Goal: Information Seeking & Learning: Learn about a topic

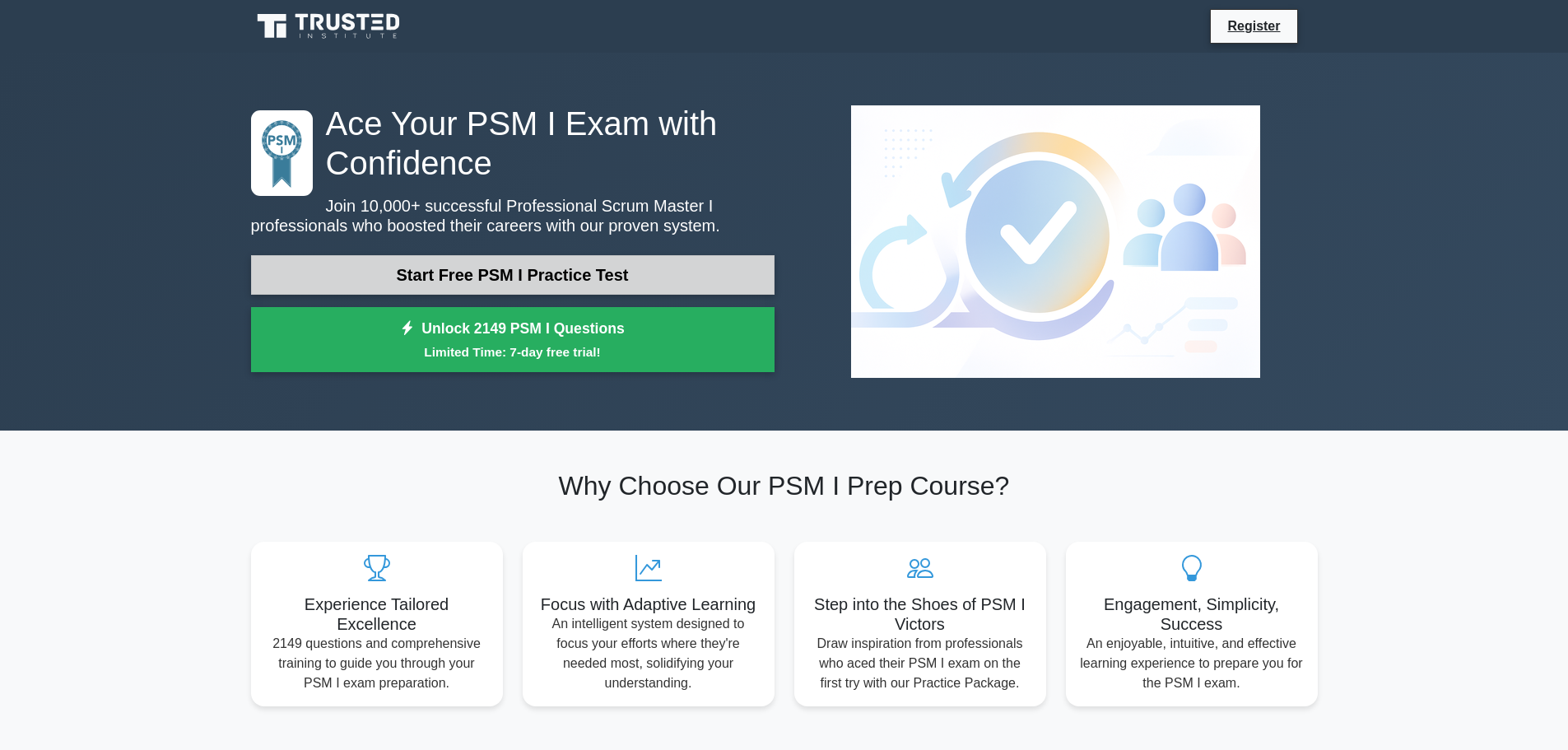
click at [640, 274] on link "Start Free PSM I Practice Test" at bounding box center [512, 274] width 523 height 39
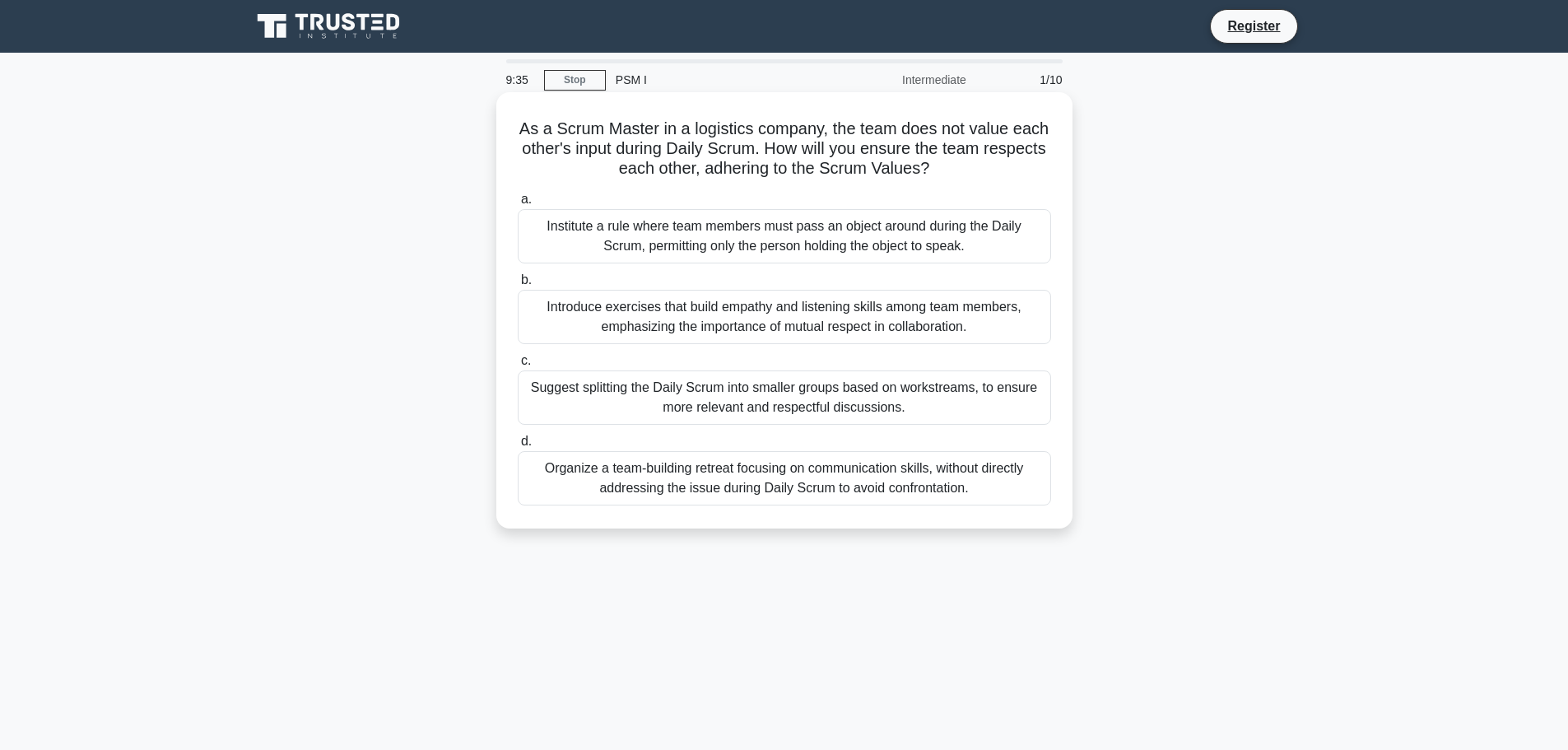
click at [927, 223] on div "Institute a rule where team members must pass an object around during the Daily…" at bounding box center [784, 236] width 533 height 54
click at [518, 205] on input "a. Institute a rule where team members must pass an object around during the Da…" at bounding box center [518, 200] width 0 height 11
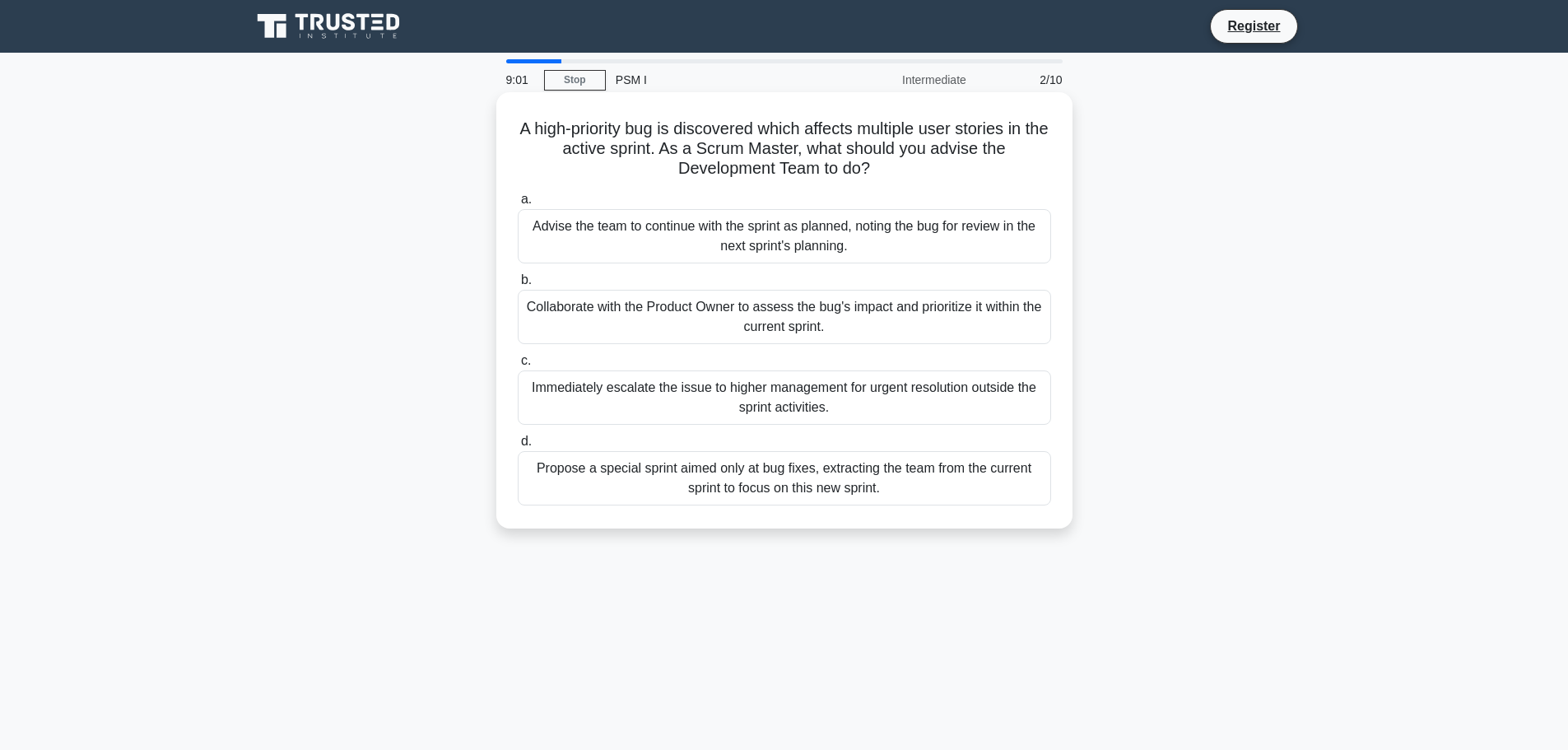
click at [934, 237] on div "Advise the team to continue with the sprint as planned, noting the bug for revi…" at bounding box center [784, 236] width 533 height 54
click at [518, 205] on input "a. Advise the team to continue with the sprint as planned, noting the bug for r…" at bounding box center [518, 200] width 0 height 11
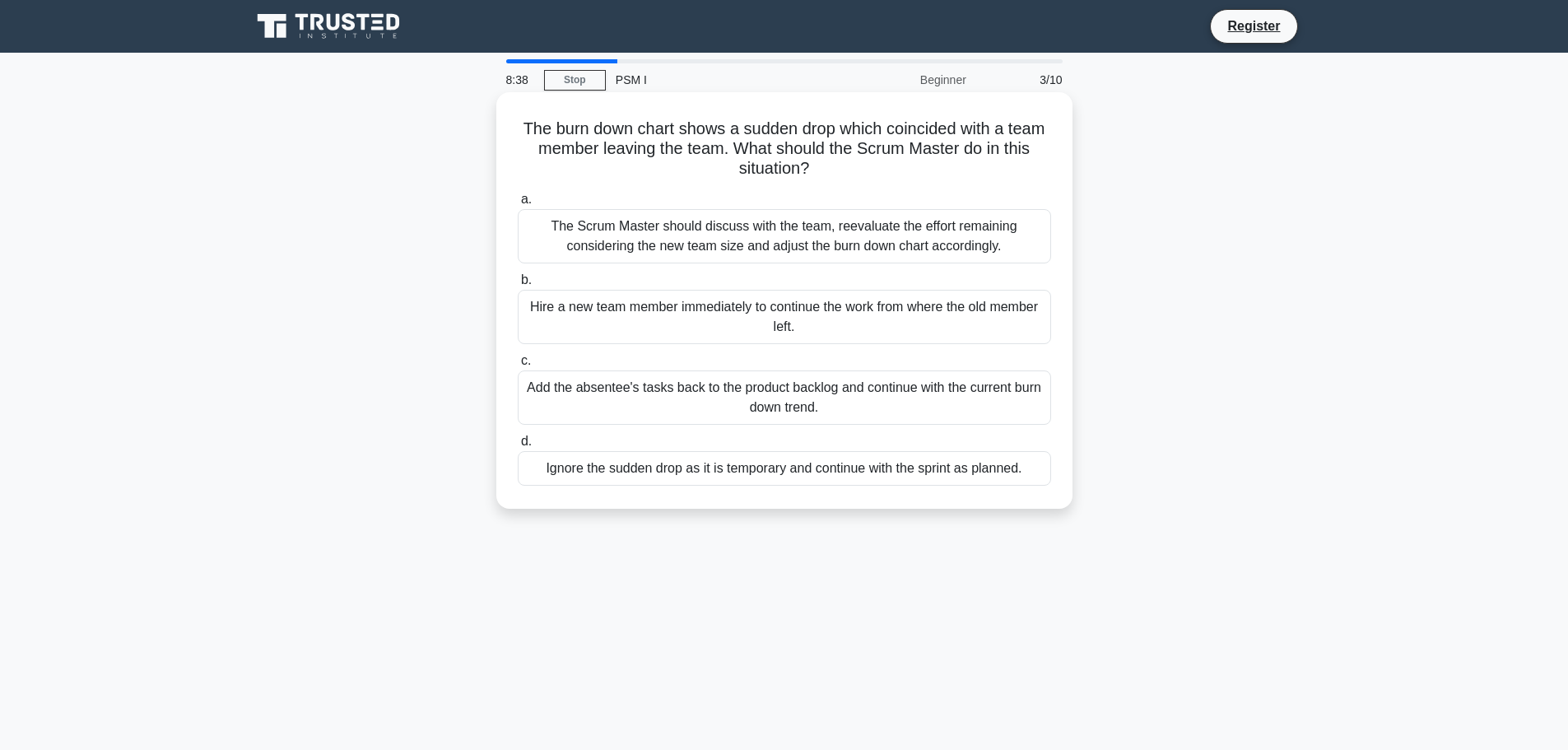
click at [923, 466] on div "Ignore the sudden drop as it is temporary and continue with the sprint as plann…" at bounding box center [784, 469] width 533 height 35
click at [518, 447] on input "d. Ignore the sudden drop as it is temporary and continue with the sprint as pl…" at bounding box center [518, 442] width 0 height 11
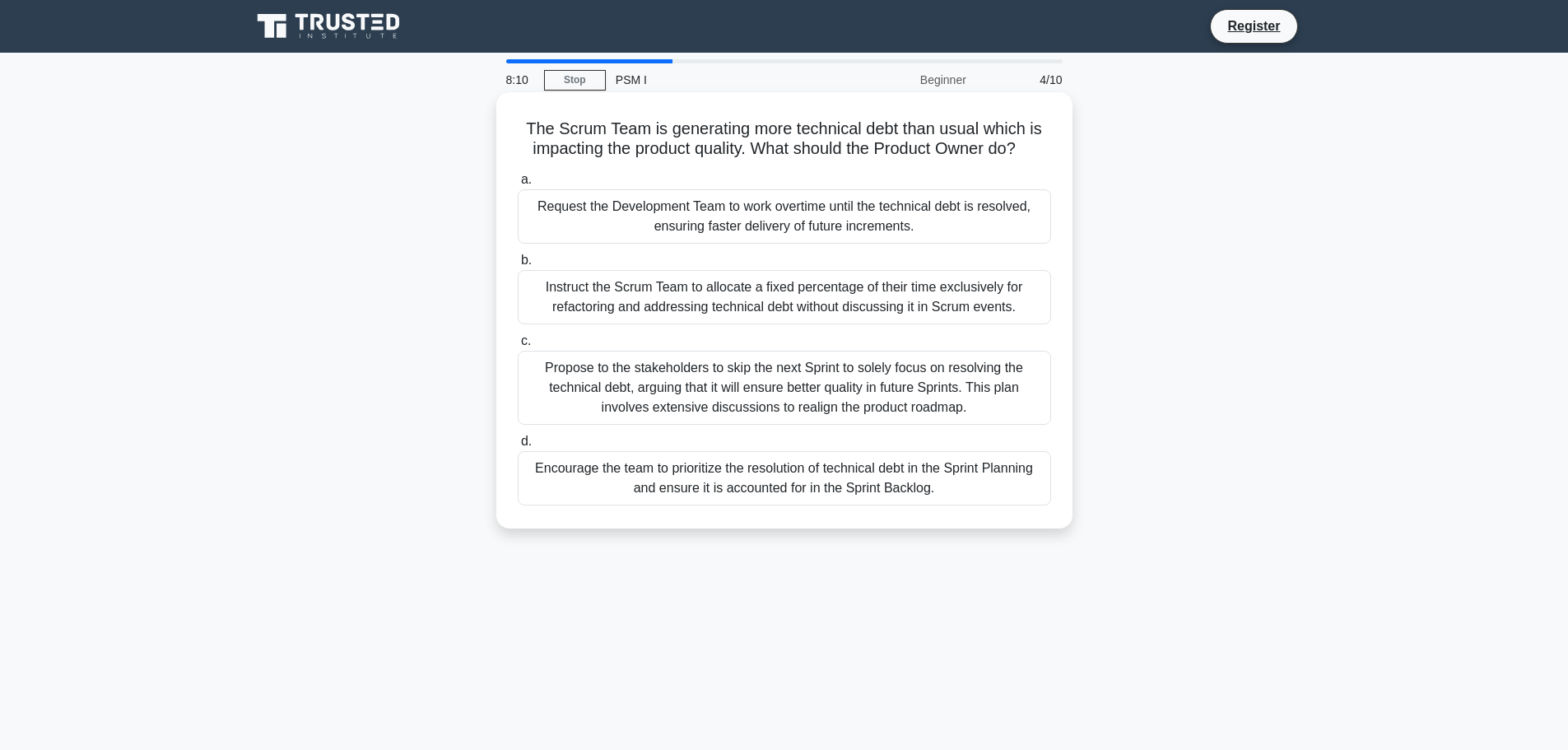
click at [883, 296] on div "Instruct the Scrum Team to allocate a fixed percentage of their time exclusivel…" at bounding box center [784, 297] width 533 height 54
click at [518, 266] on input "b. Instruct the Scrum Team to allocate a fixed percentage of their time exclusi…" at bounding box center [518, 260] width 0 height 11
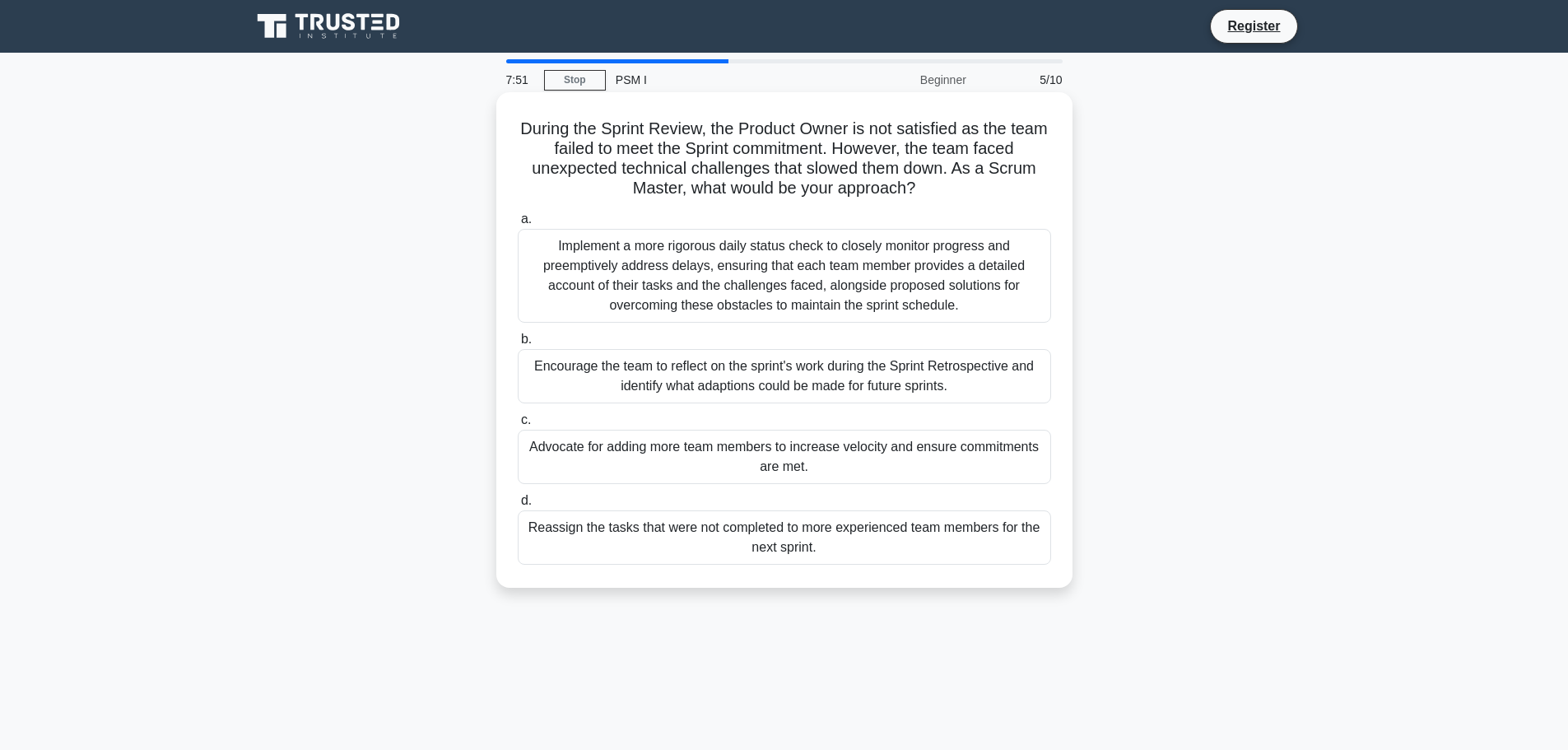
click at [848, 535] on div "Reassign the tasks that were not completed to more experienced team members for…" at bounding box center [784, 537] width 533 height 54
click at [518, 506] on input "d. Reassign the tasks that were not completed to more experienced team members …" at bounding box center [518, 502] width 0 height 11
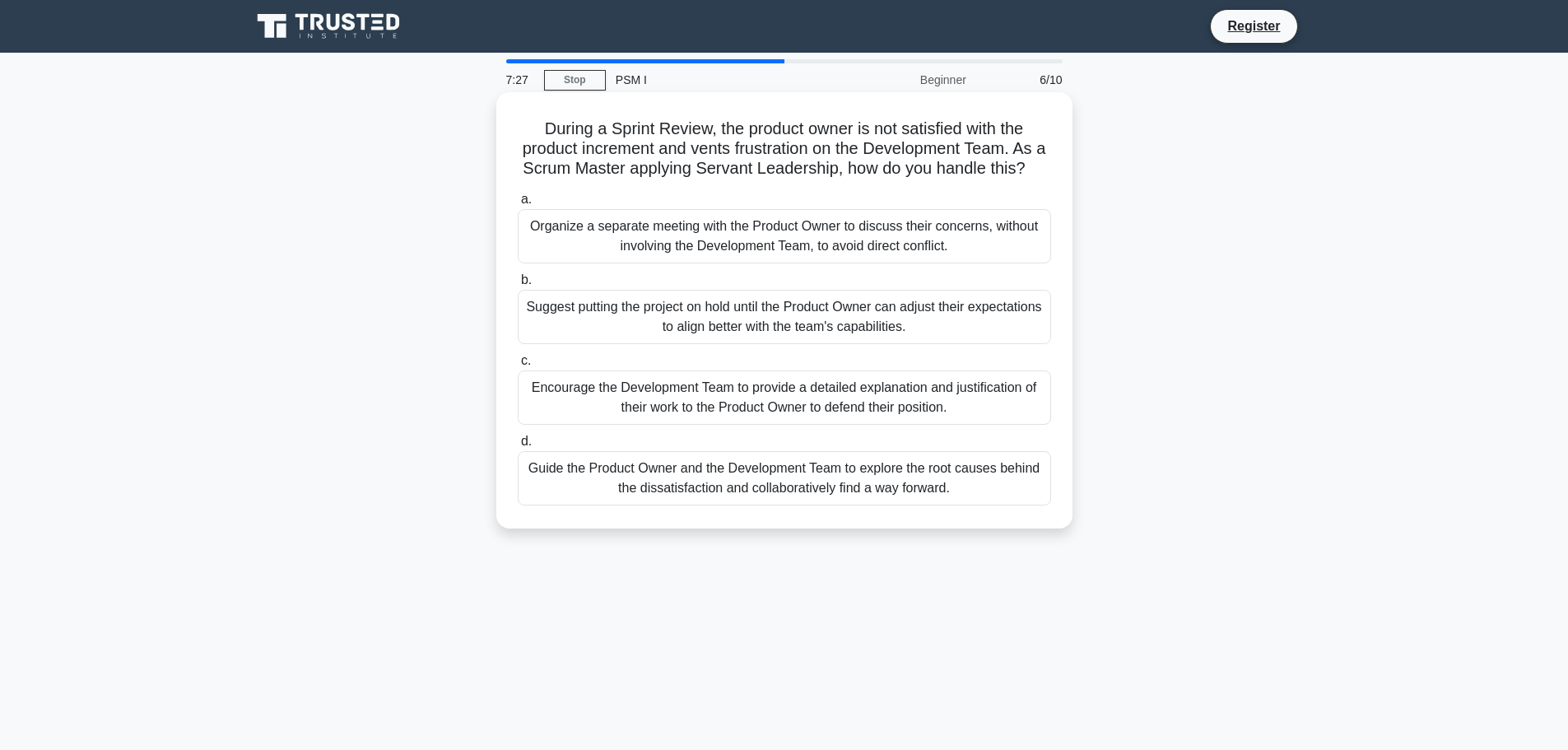
click at [895, 499] on div "Guide the Product Owner and the Development Team to explore the root causes beh…" at bounding box center [784, 478] width 533 height 54
click at [518, 447] on input "d. Guide the Product Owner and the Development Team to explore the root causes …" at bounding box center [518, 442] width 0 height 11
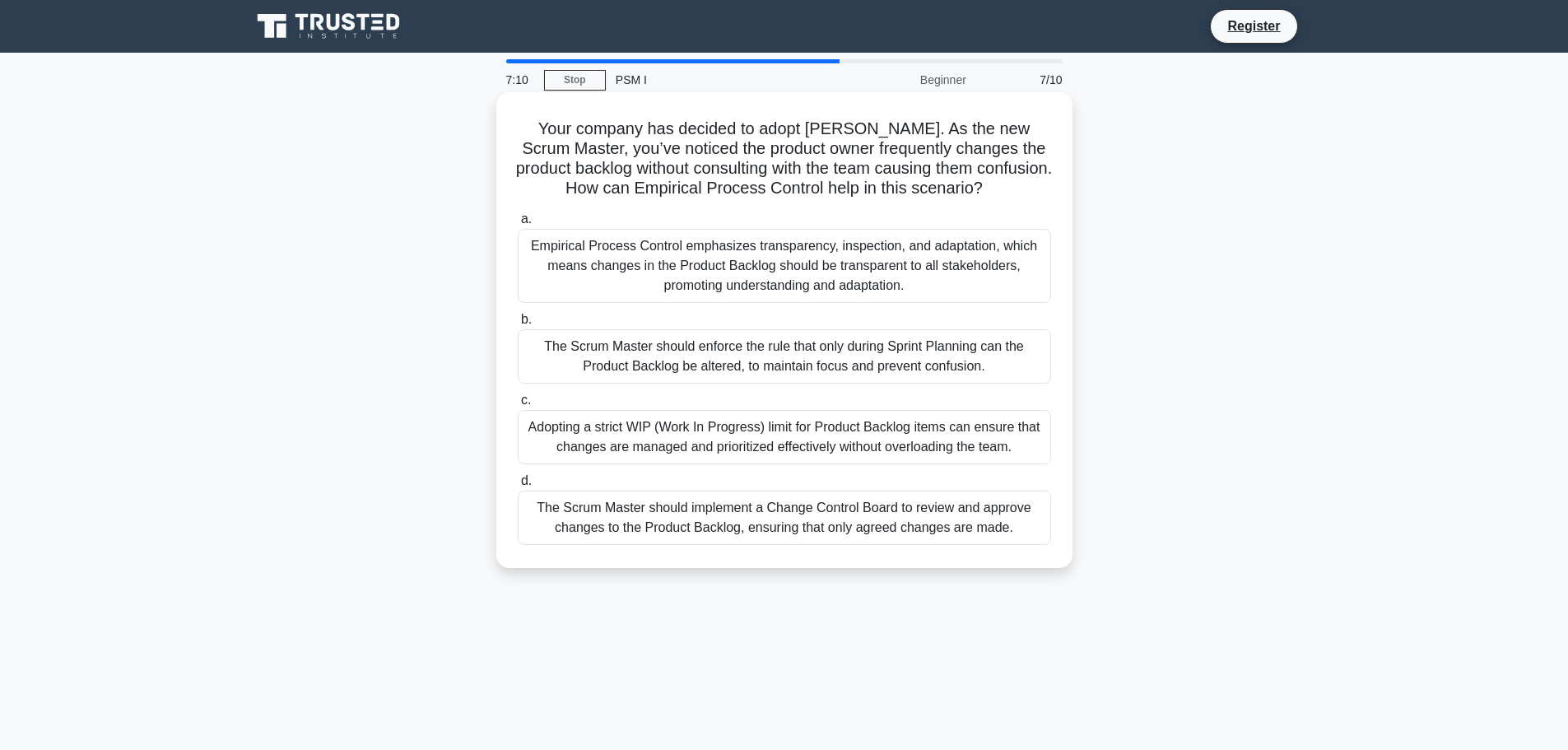
click at [907, 239] on div "Empirical Process Control emphasizes transparency, inspection, and adaptation, …" at bounding box center [784, 266] width 533 height 74
click at [518, 225] on input "a. Empirical Process Control emphasizes transparency, inspection, and adaptatio…" at bounding box center [518, 220] width 0 height 11
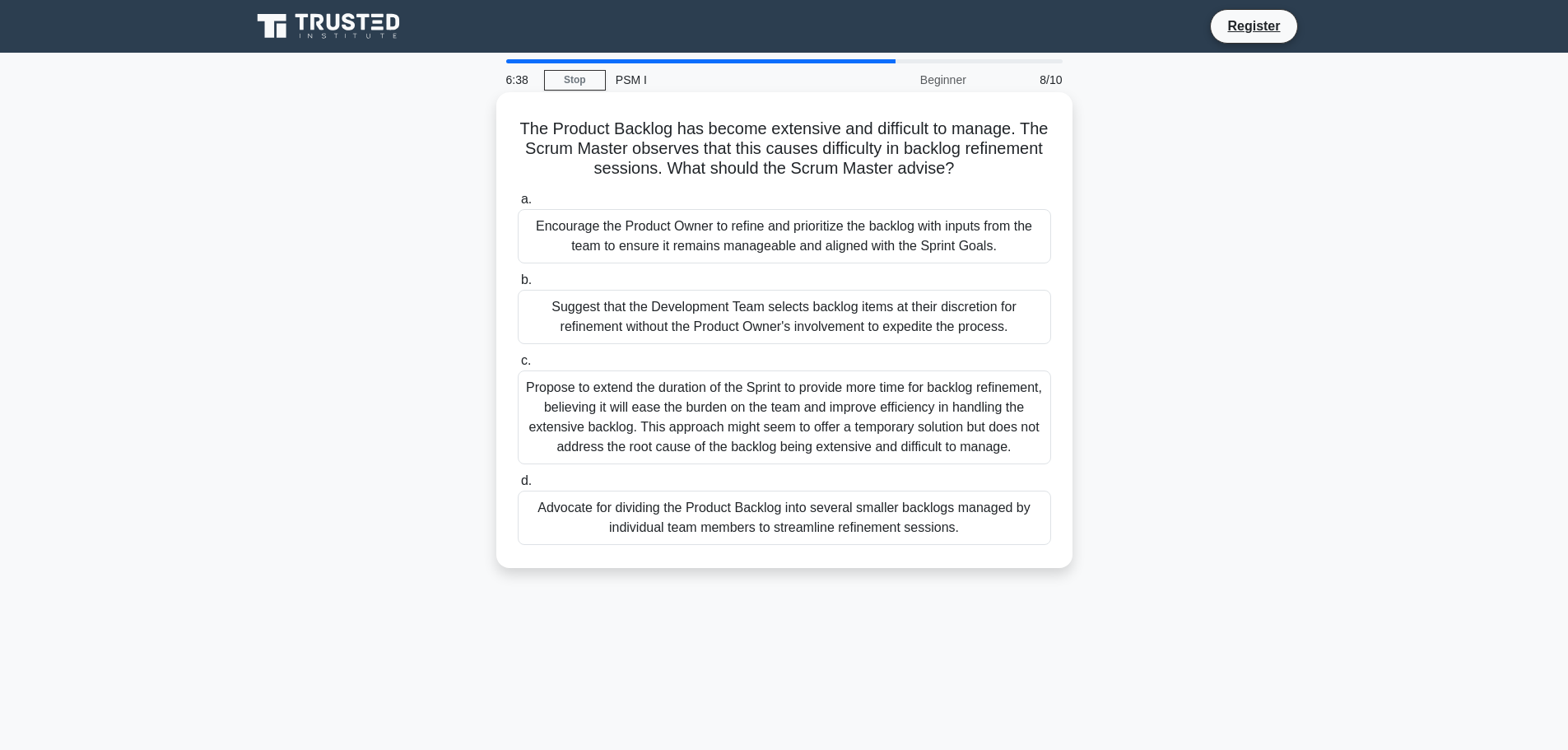
click at [929, 237] on div "Encourage the Product Owner to refine and prioritize the backlog with inputs fr…" at bounding box center [784, 236] width 533 height 54
click at [518, 205] on input "a. Encourage the Product Owner to refine and prioritize the backlog with inputs…" at bounding box center [518, 200] width 0 height 11
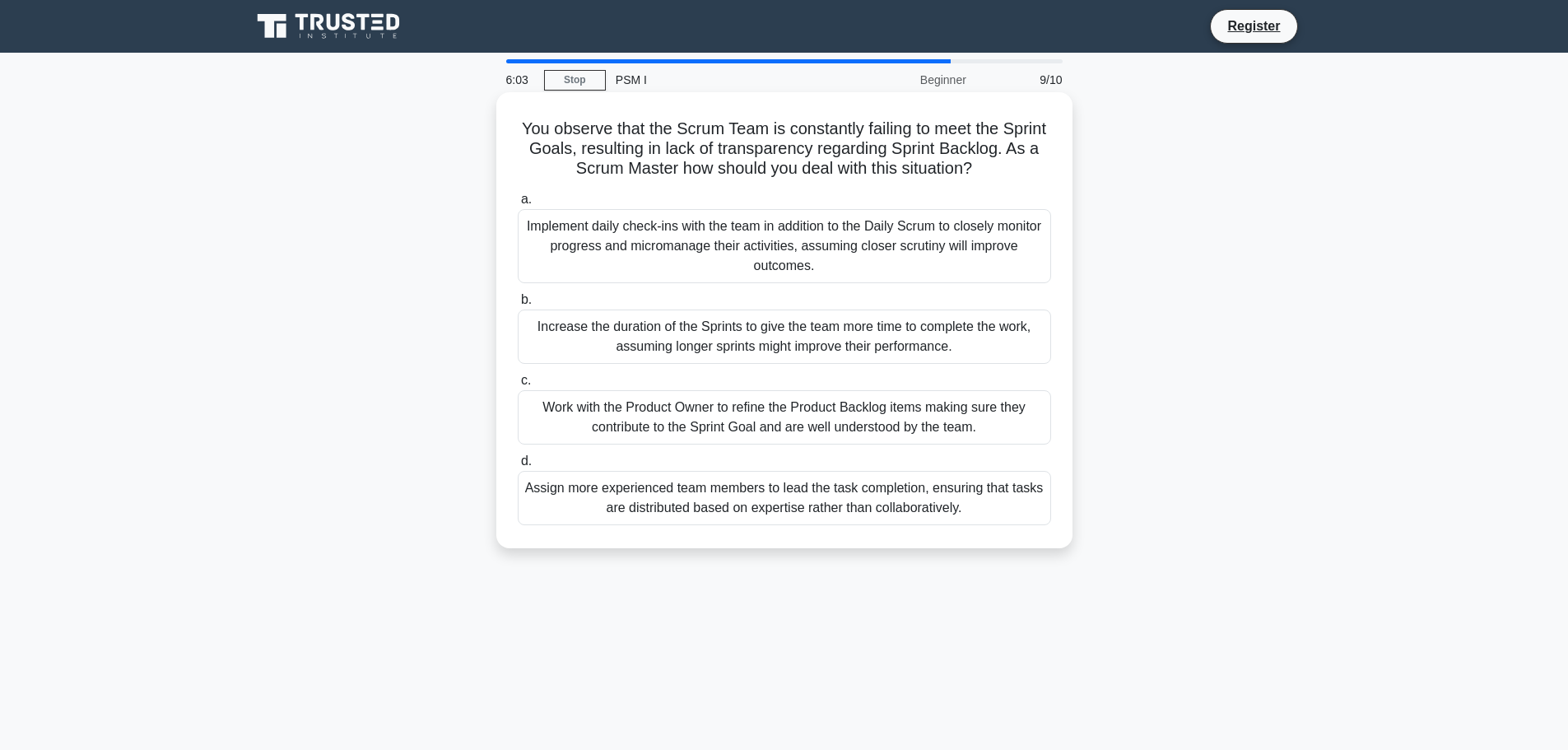
click at [991, 427] on div "Work with the Product Owner to refine the Product Backlog items making sure the…" at bounding box center [784, 417] width 533 height 54
click at [518, 386] on input "c. Work with the Product Owner to refine the Product Backlog items making sure …" at bounding box center [518, 381] width 0 height 11
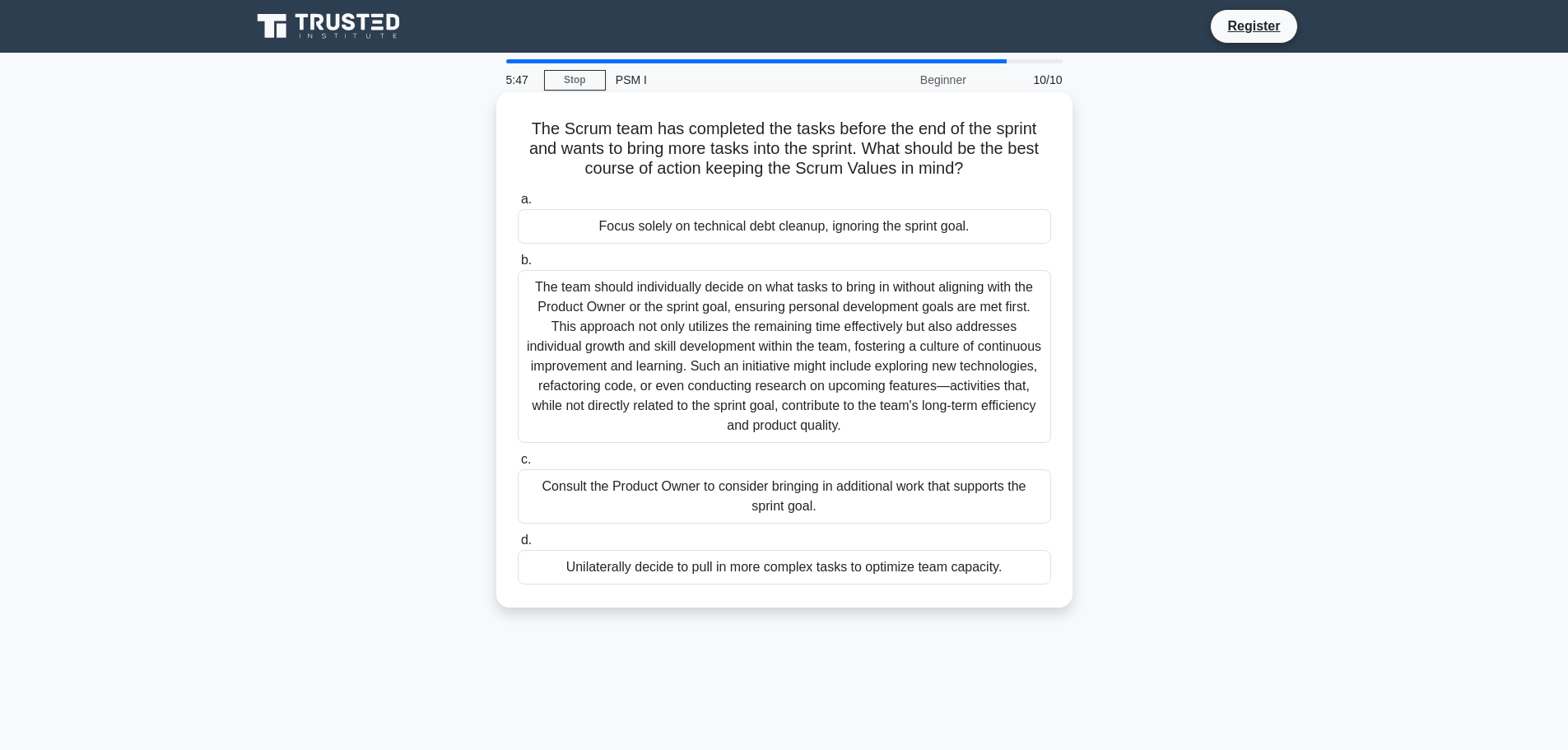
click at [886, 336] on div "The team should individually decide on what tasks to bring in without aligning …" at bounding box center [784, 357] width 533 height 173
click at [518, 266] on input "b. The team should individually decide on what tasks to bring in without aligni…" at bounding box center [518, 260] width 0 height 11
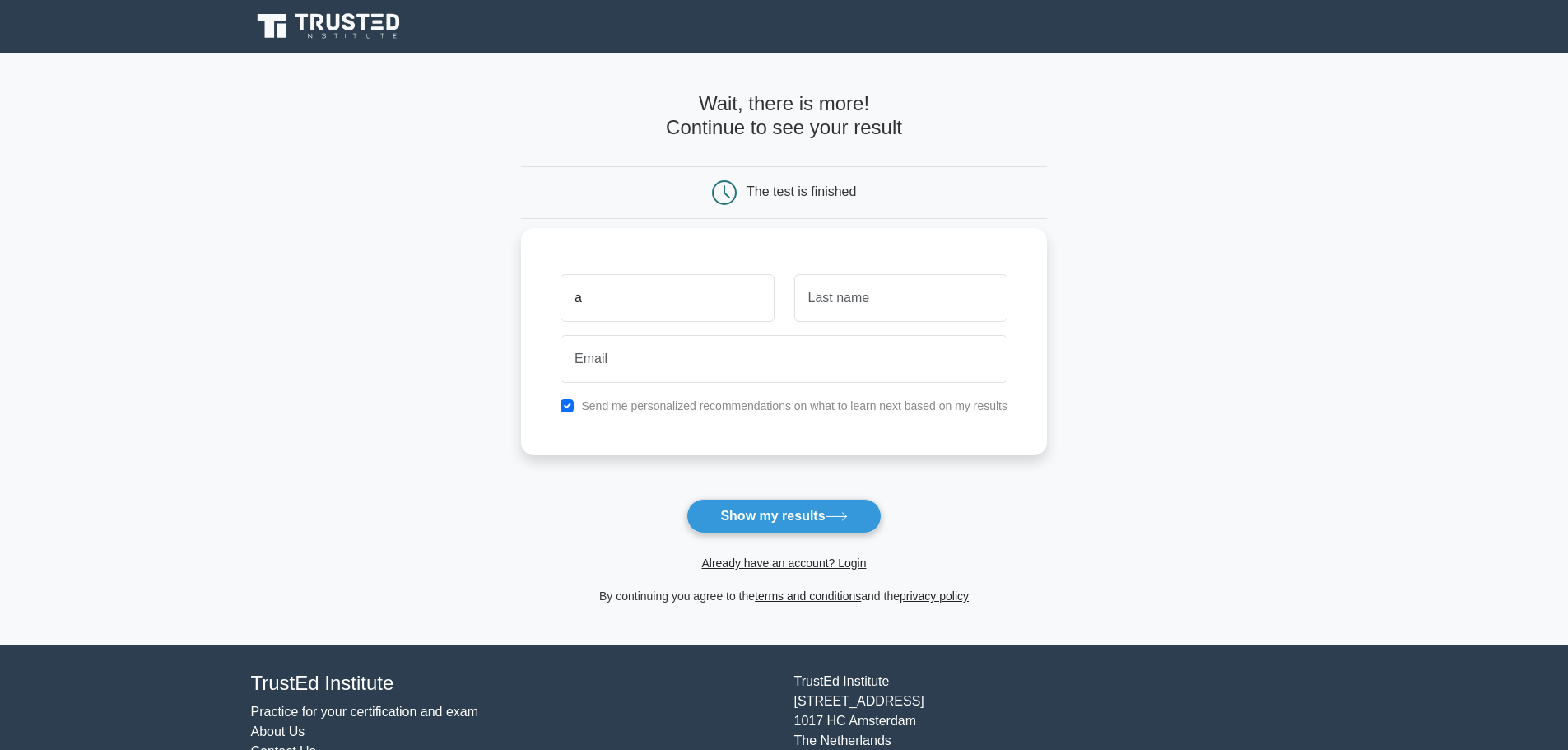
type input "a"
click at [867, 288] on input "text" at bounding box center [901, 298] width 214 height 48
type input "b"
click at [743, 352] on input "email" at bounding box center [784, 359] width 447 height 48
click at [990, 516] on form "Wait, there is more! Continue to see your result The test is finished a b" at bounding box center [784, 349] width 526 height 514
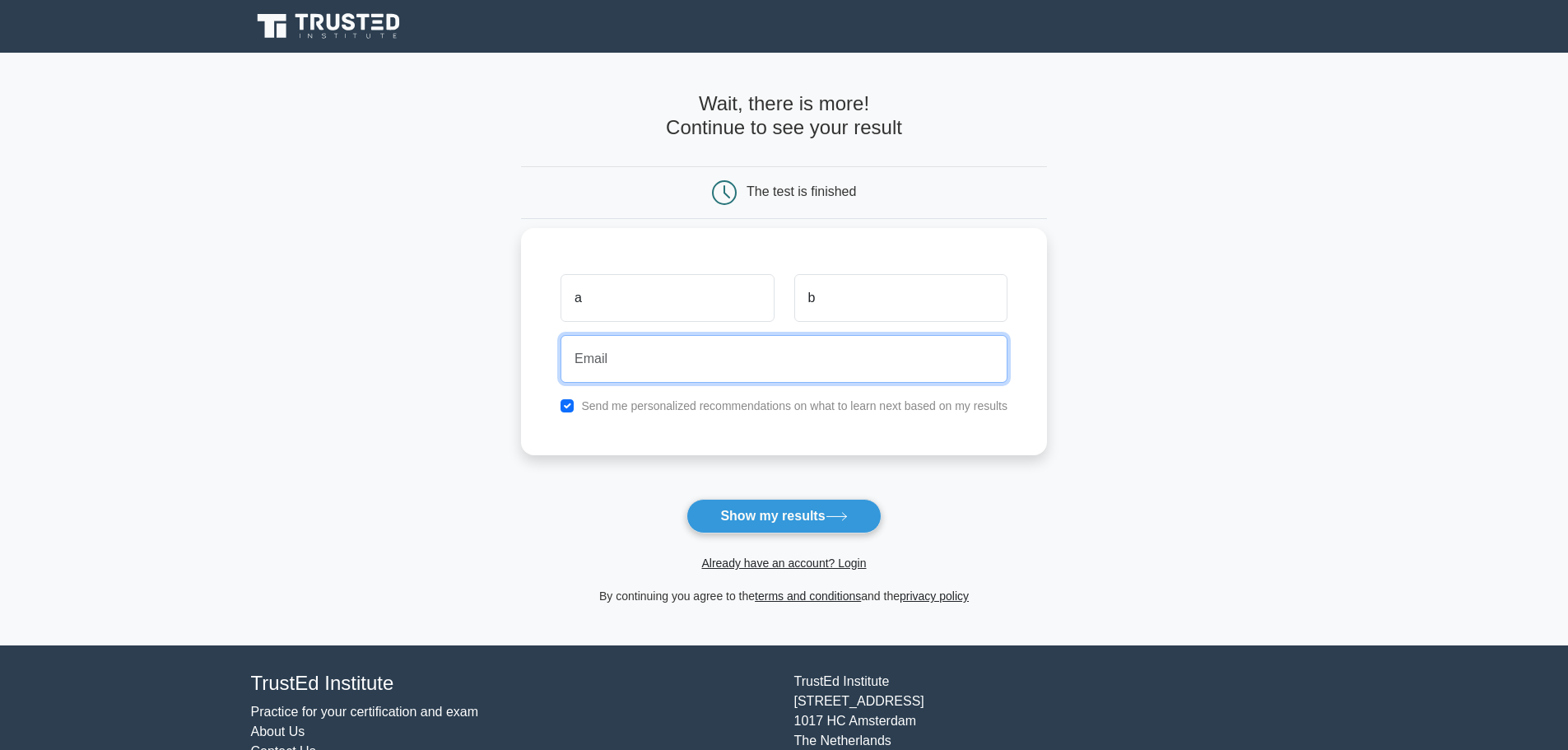
click at [768, 360] on input "email" at bounding box center [784, 359] width 447 height 48
type input "a@a.it"
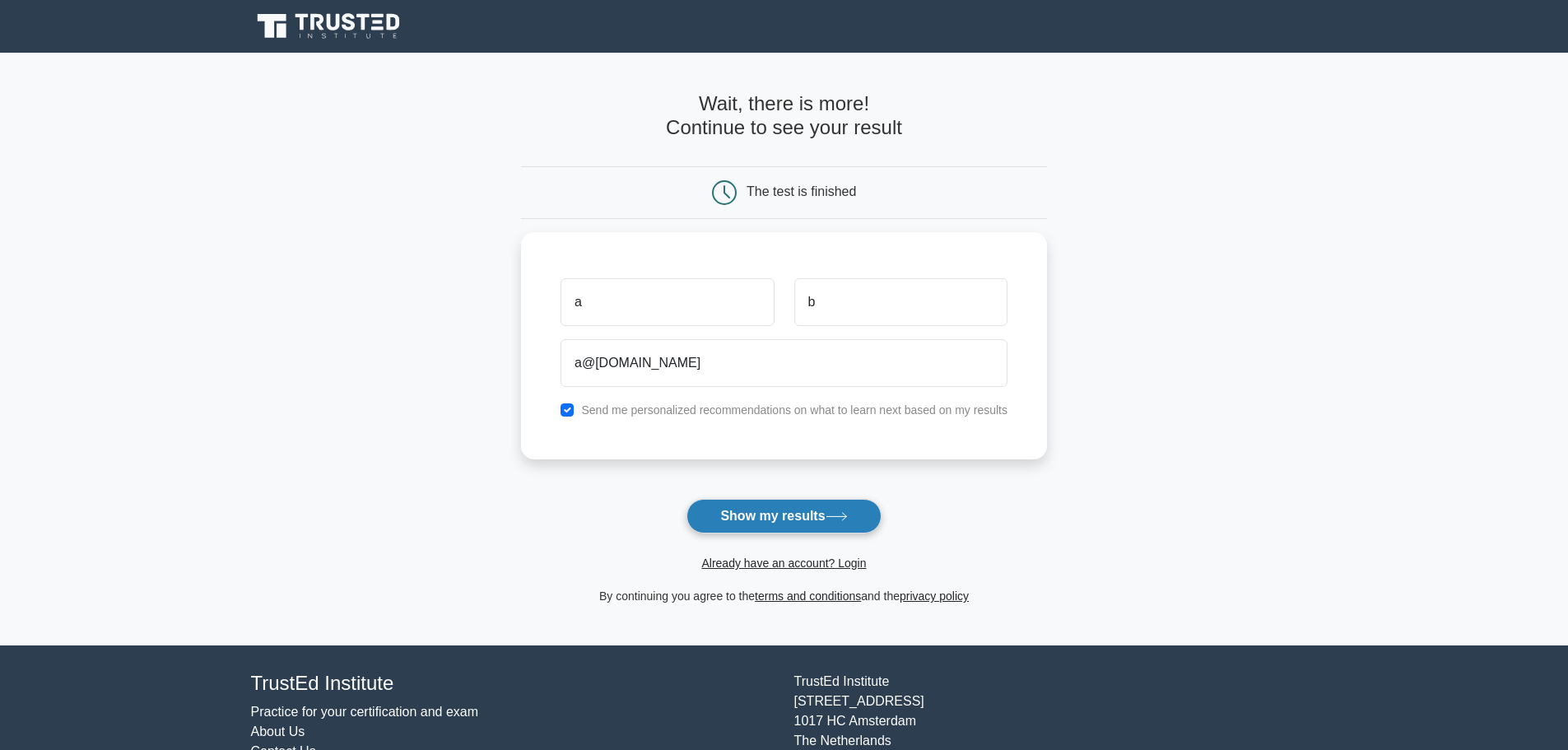
click at [837, 519] on icon at bounding box center [837, 517] width 22 height 9
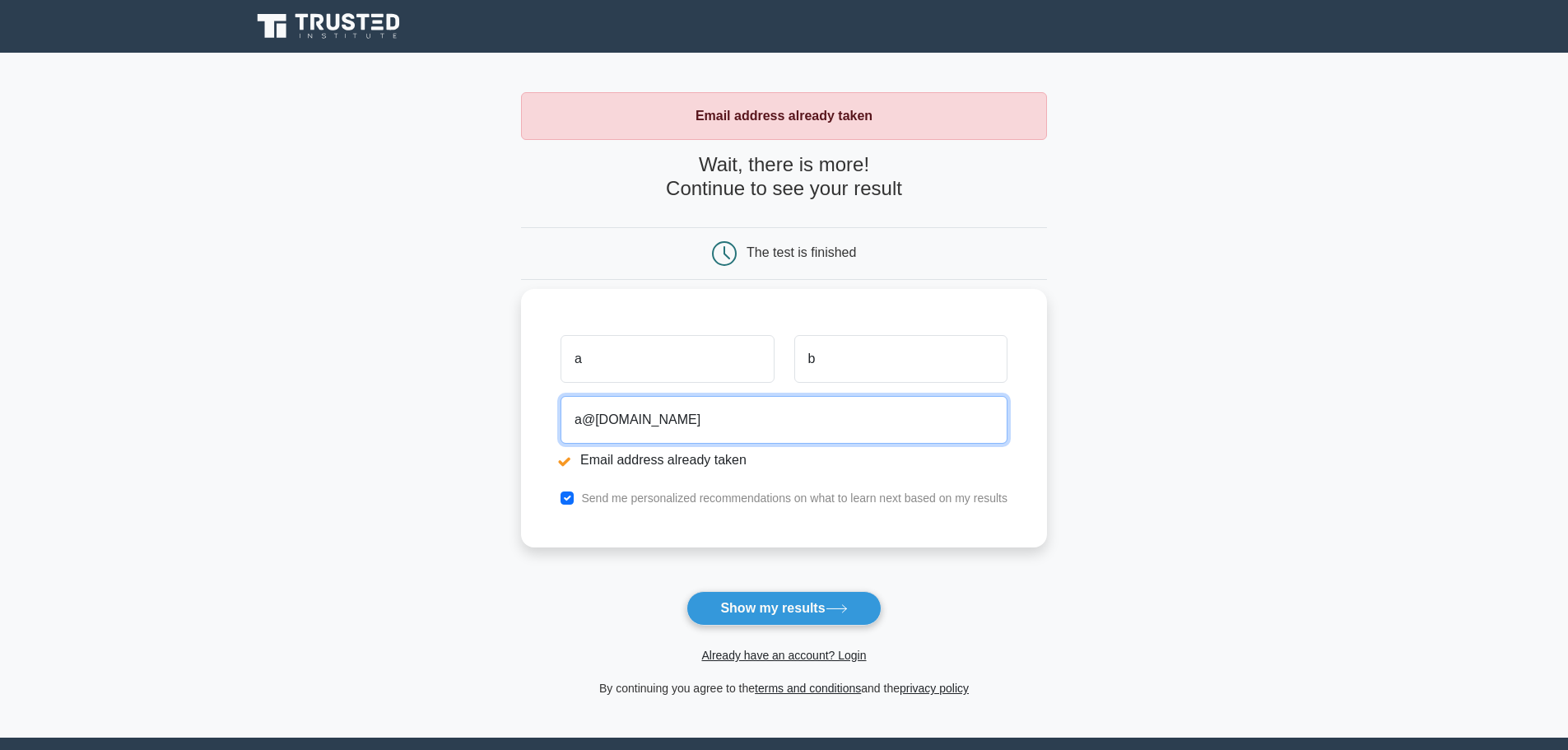
click at [636, 423] on input "a@[DOMAIN_NAME]" at bounding box center [784, 420] width 447 height 48
type input "a@b.it"
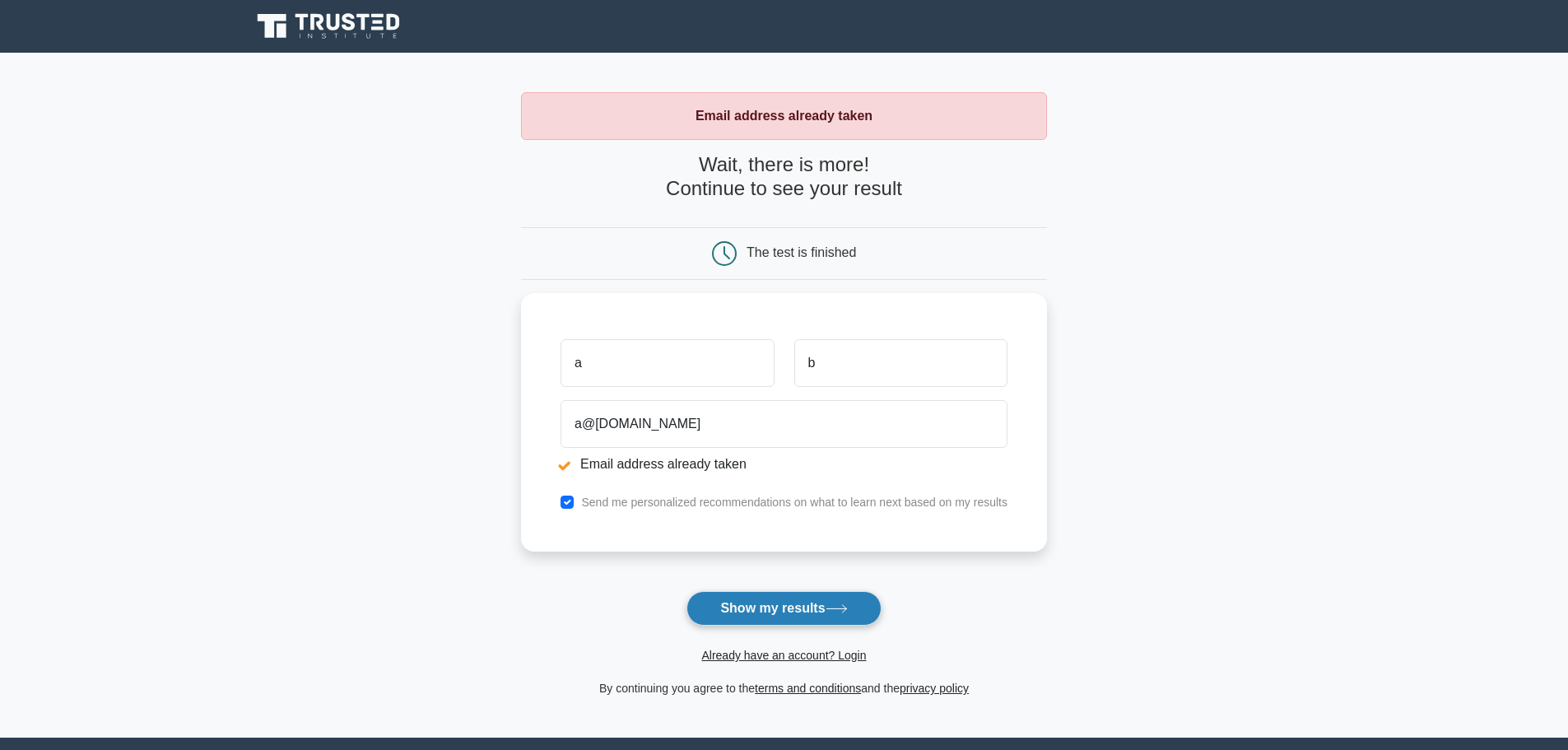
click at [797, 612] on button "Show my results" at bounding box center [784, 609] width 194 height 35
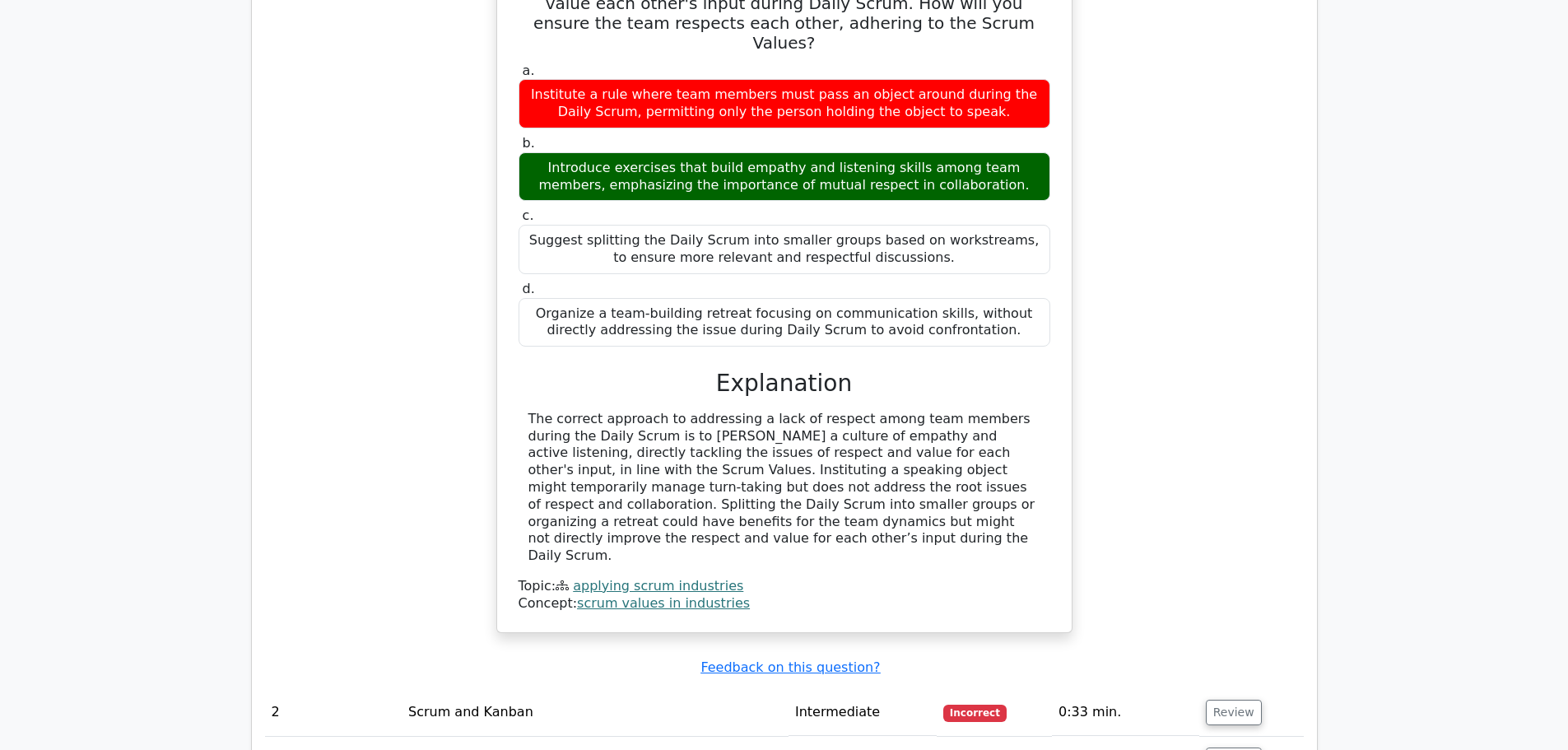
scroll to position [1648, 0]
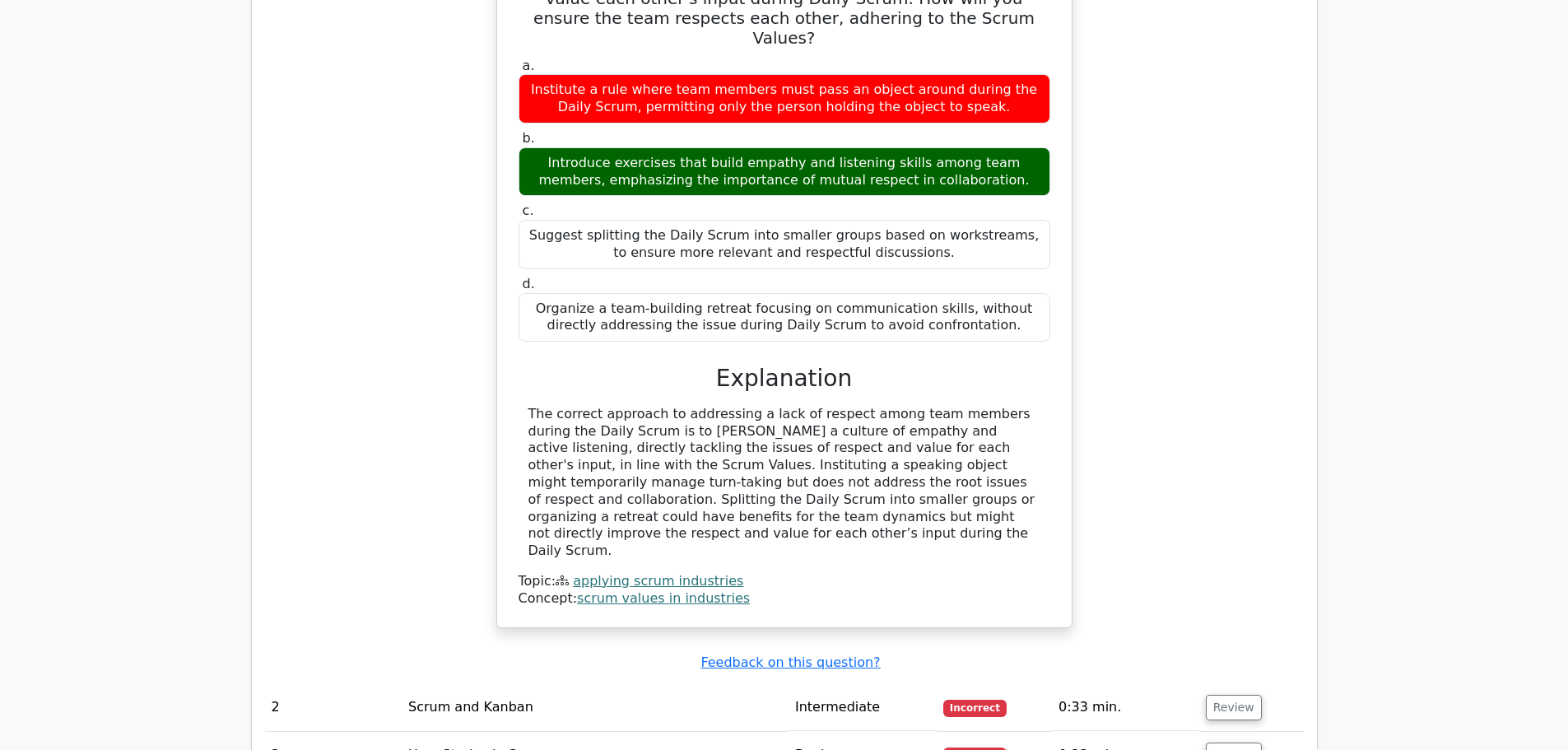
click at [455, 685] on td "Scrum and Kanban" at bounding box center [595, 708] width 387 height 47
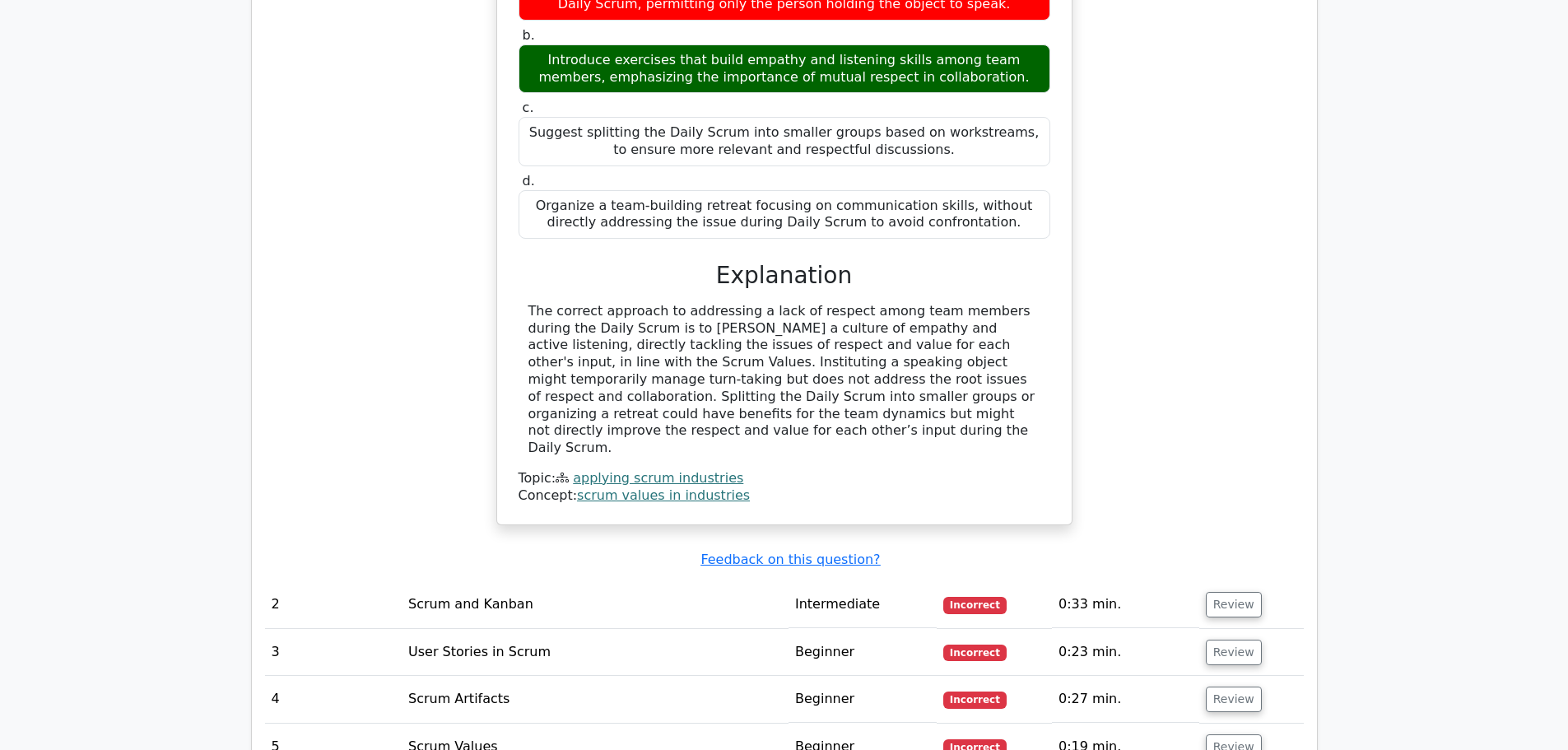
scroll to position [1977, 0]
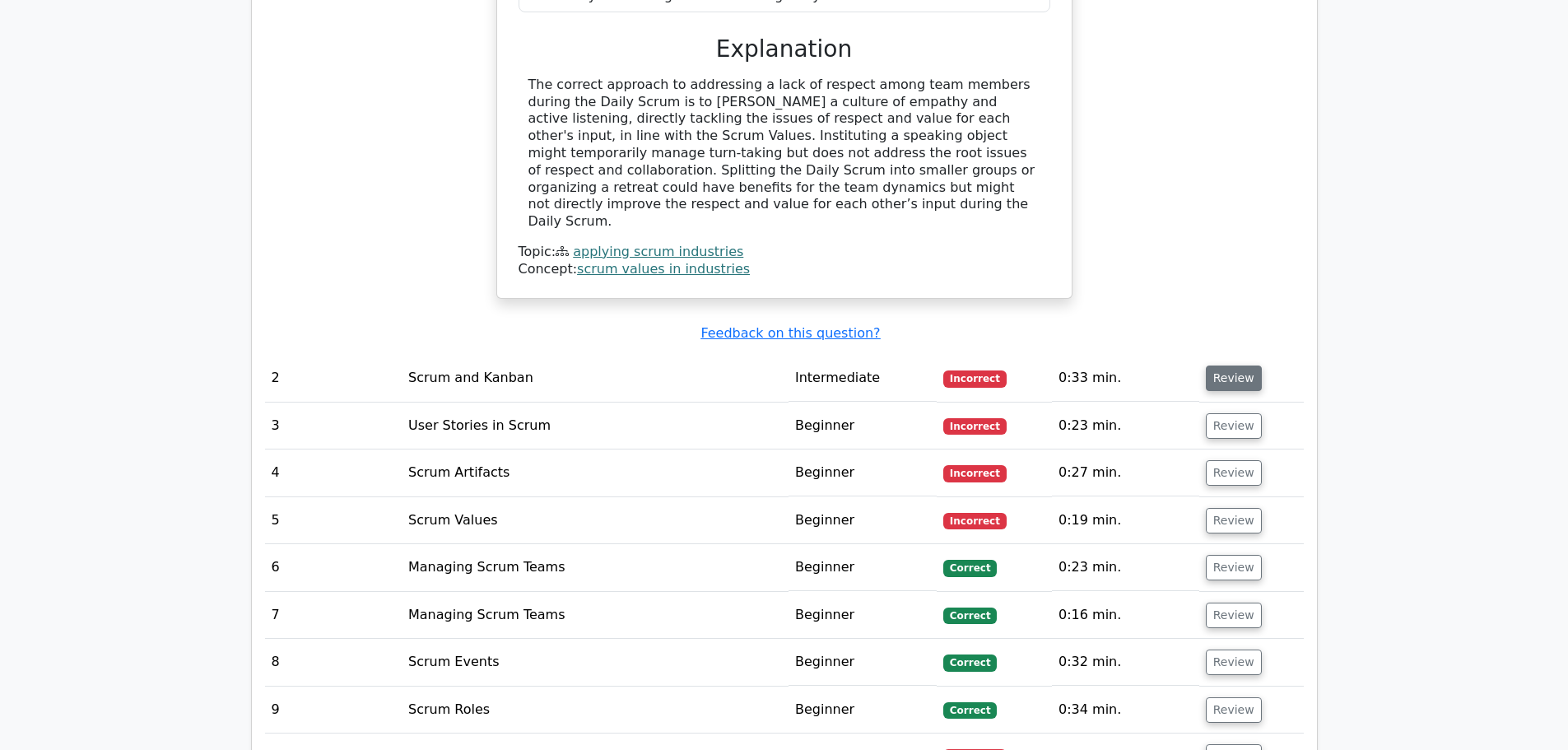
click at [1231, 366] on button "Review" at bounding box center [1234, 379] width 56 height 26
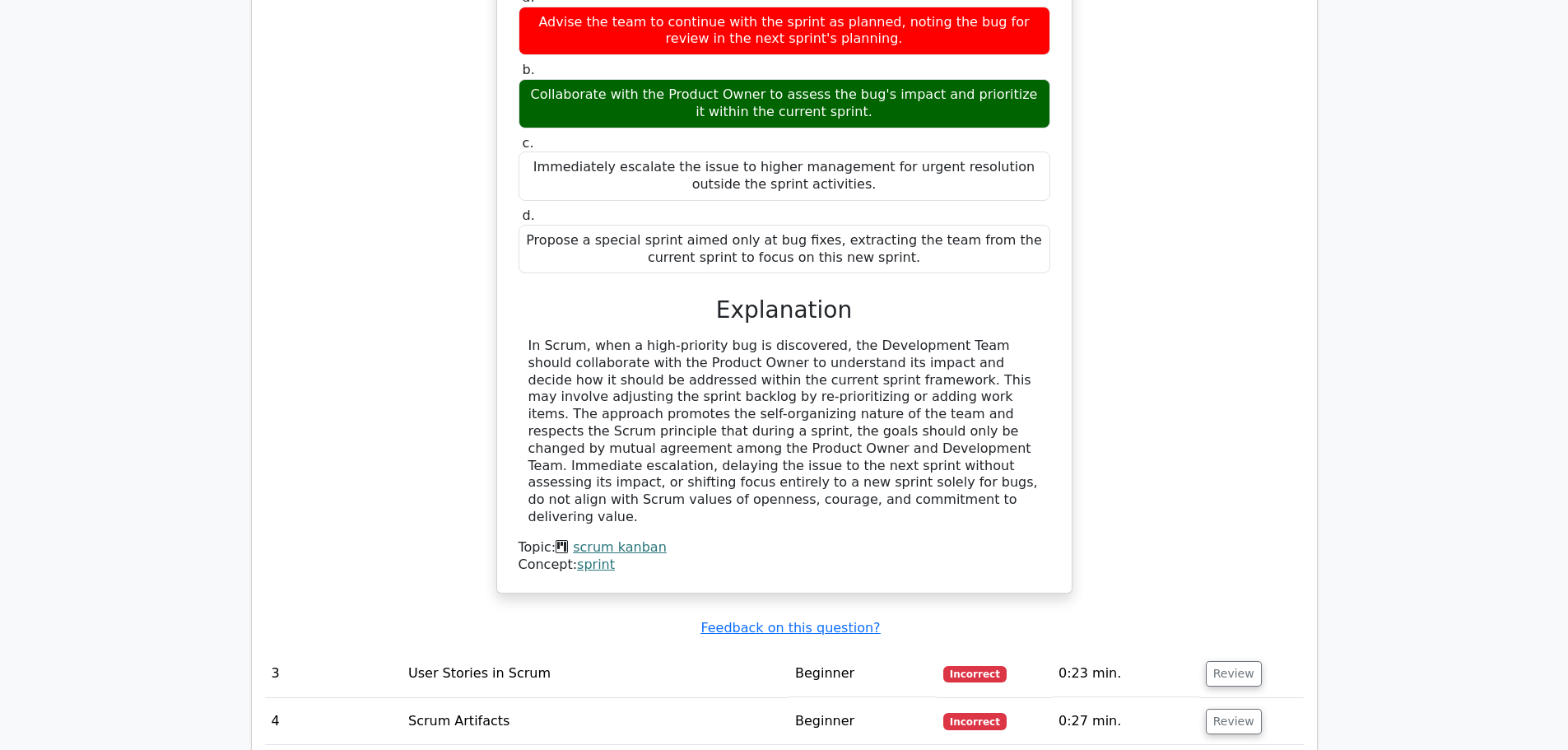
scroll to position [2553, 0]
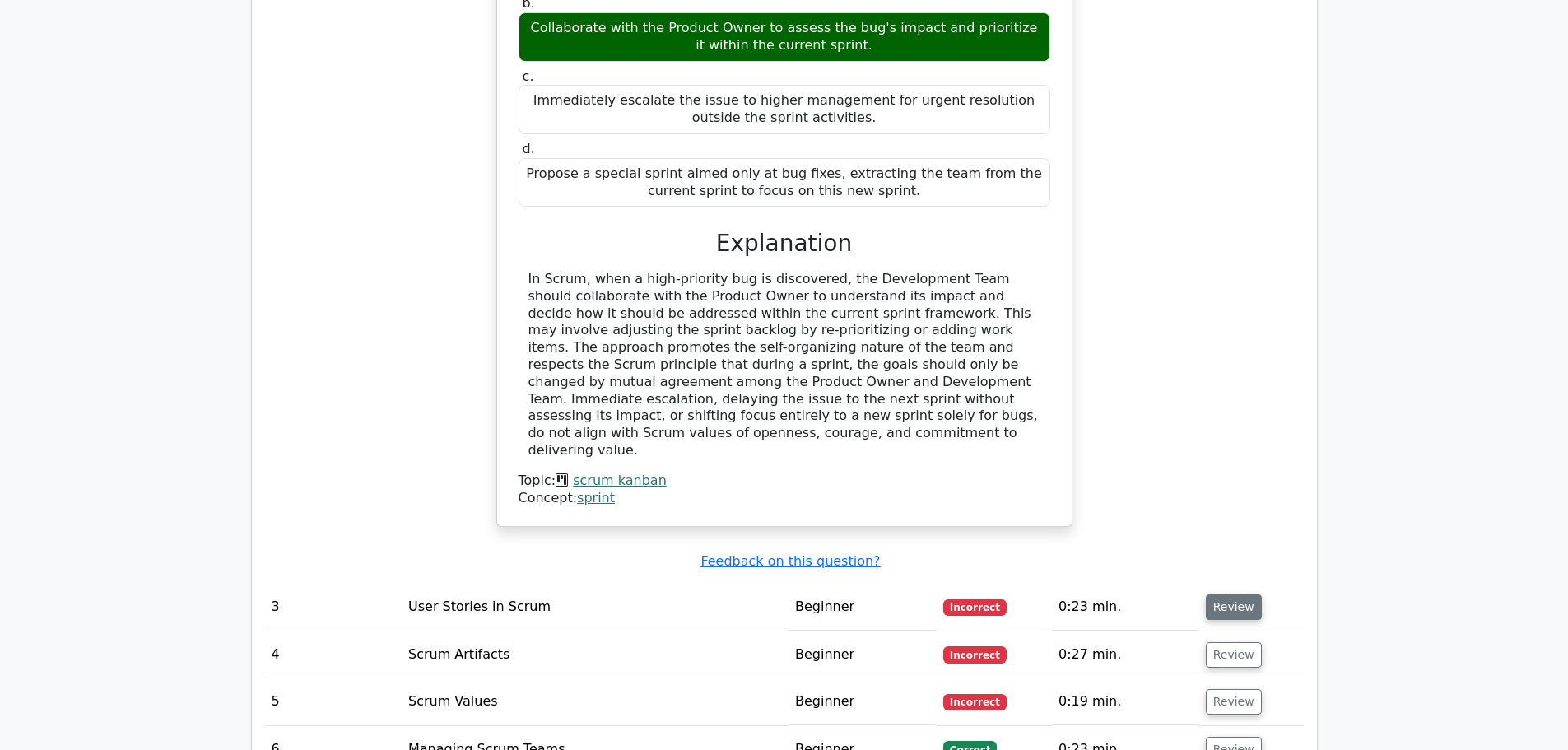
click at [1229, 595] on button "Review" at bounding box center [1234, 608] width 56 height 26
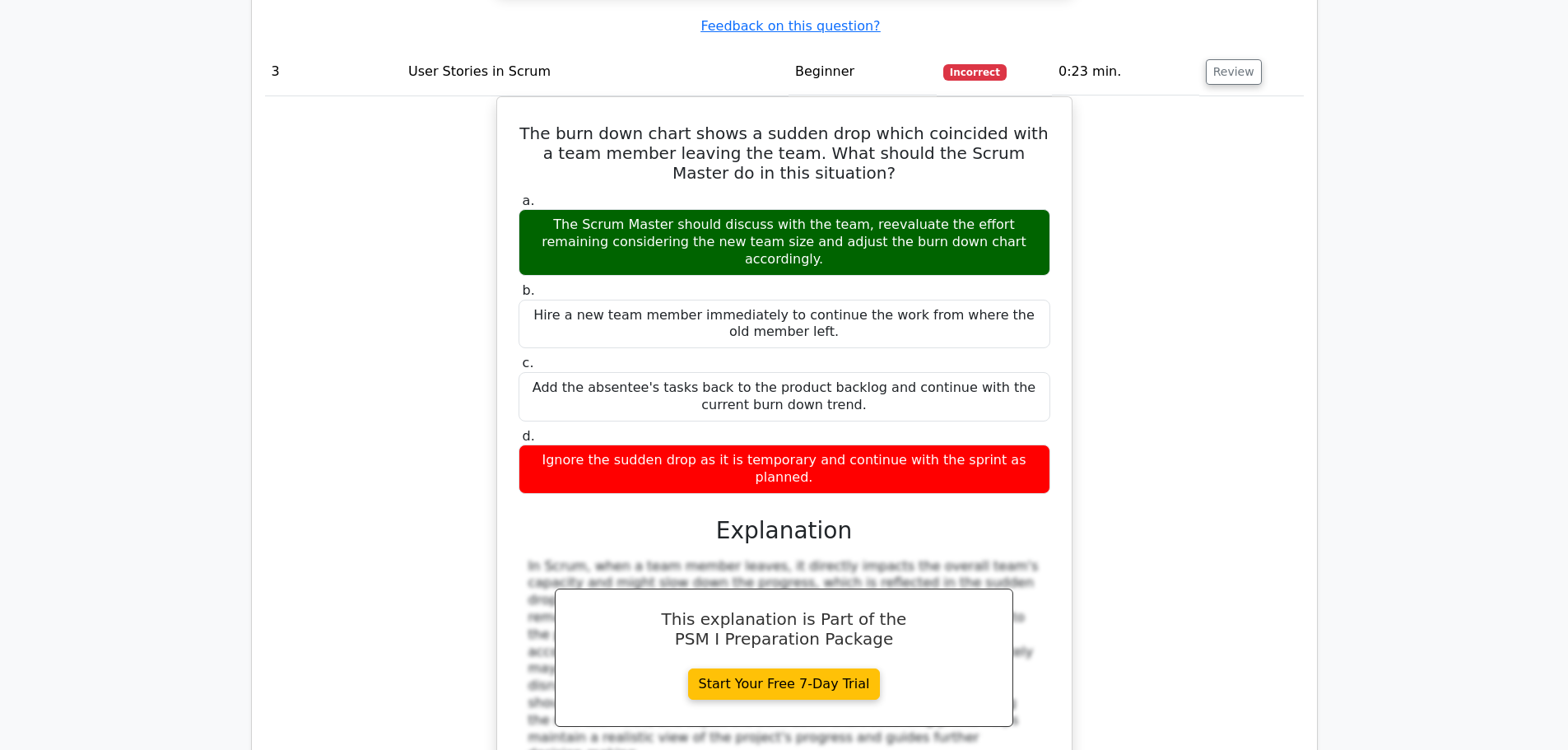
scroll to position [3294, 0]
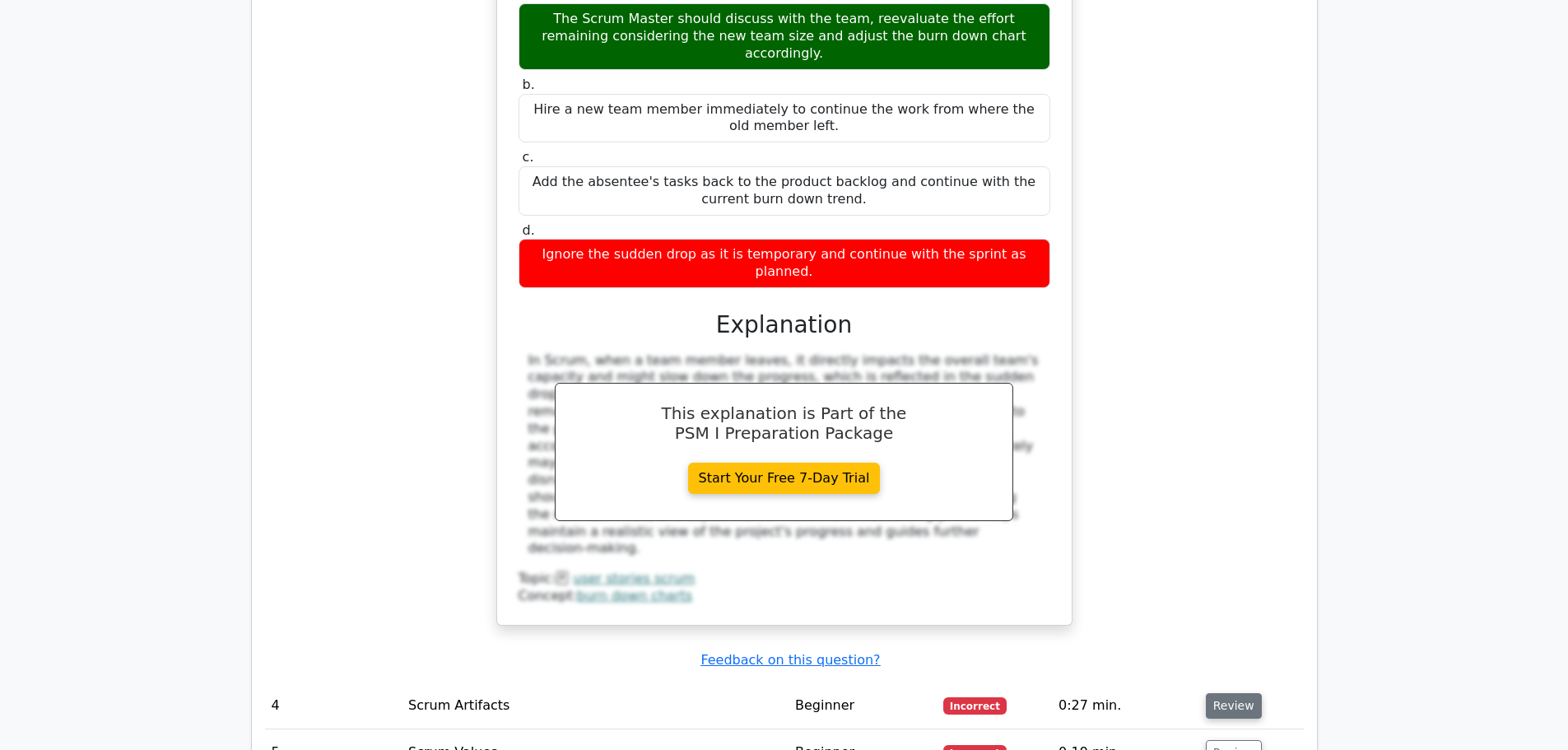
click at [1230, 693] on button "Review" at bounding box center [1234, 706] width 56 height 26
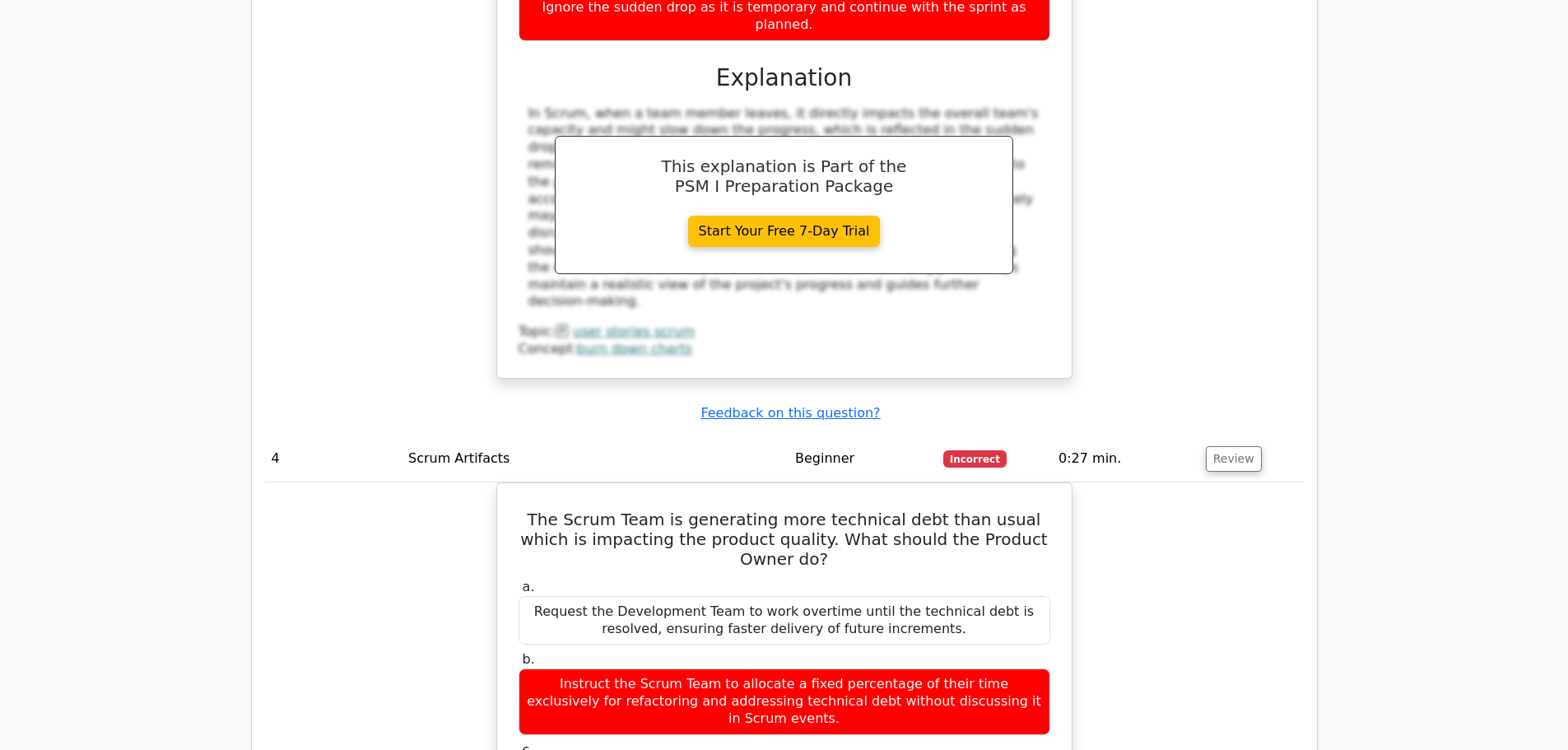
scroll to position [3707, 0]
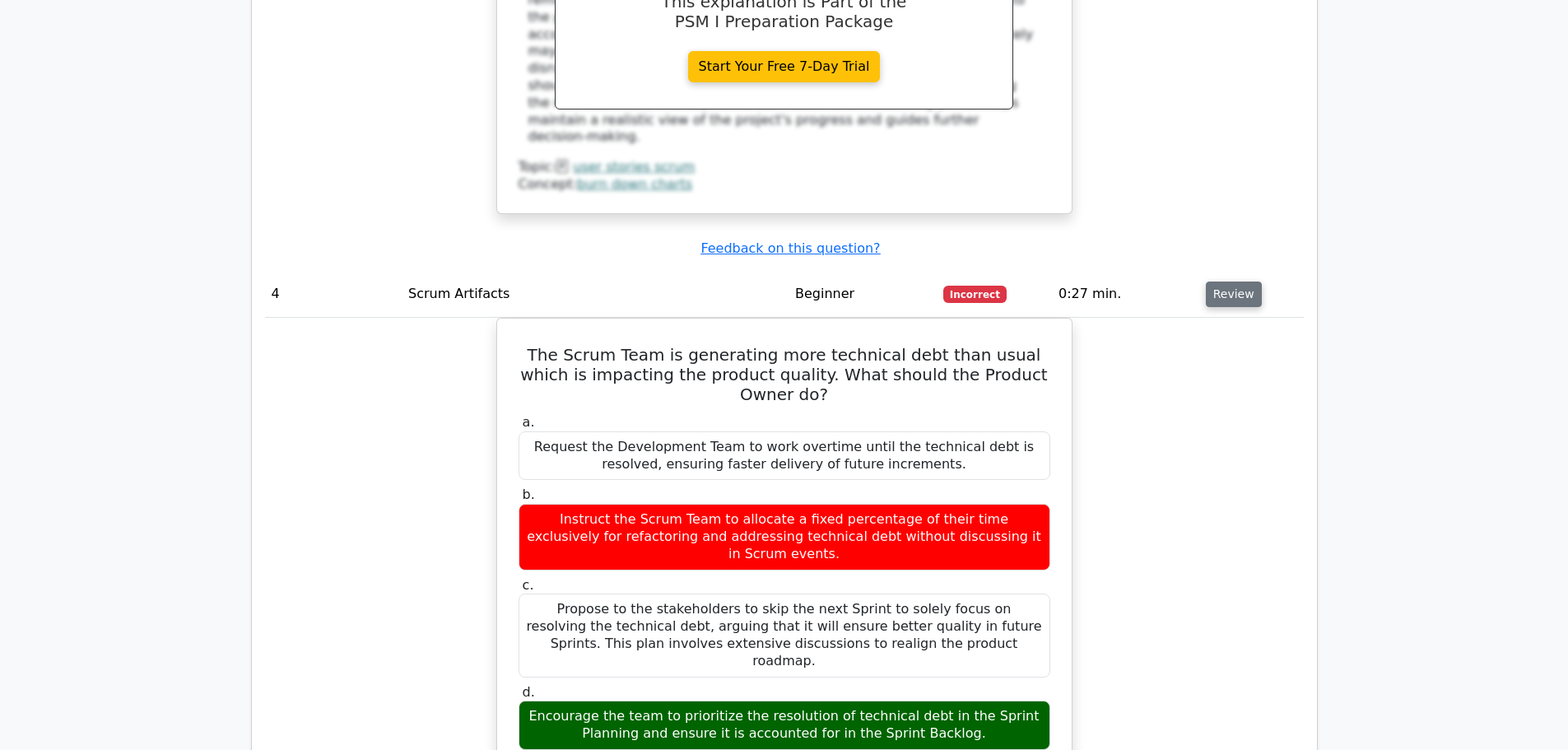
click at [1237, 281] on button "Review" at bounding box center [1234, 294] width 56 height 26
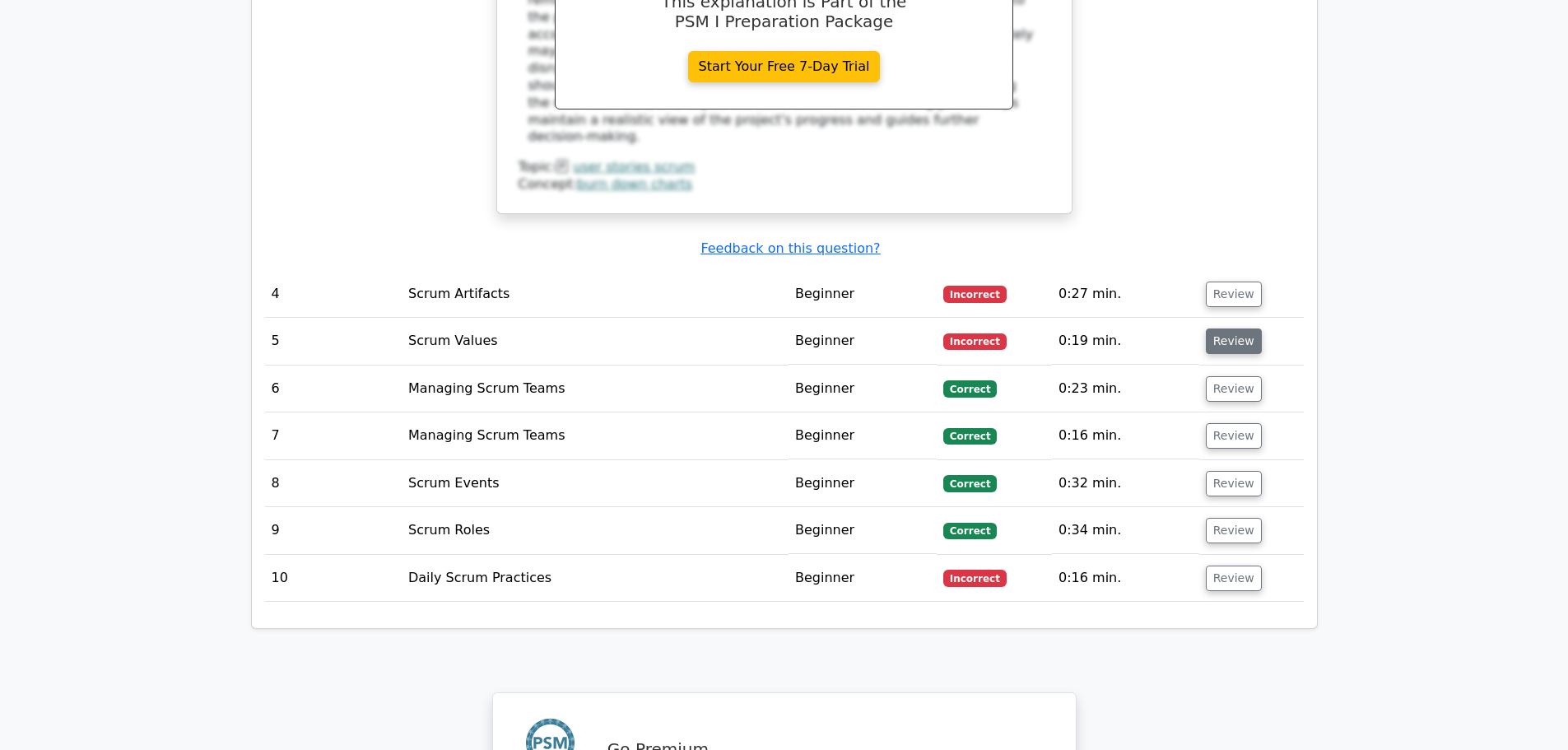
click at [1223, 328] on button "Review" at bounding box center [1234, 341] width 56 height 26
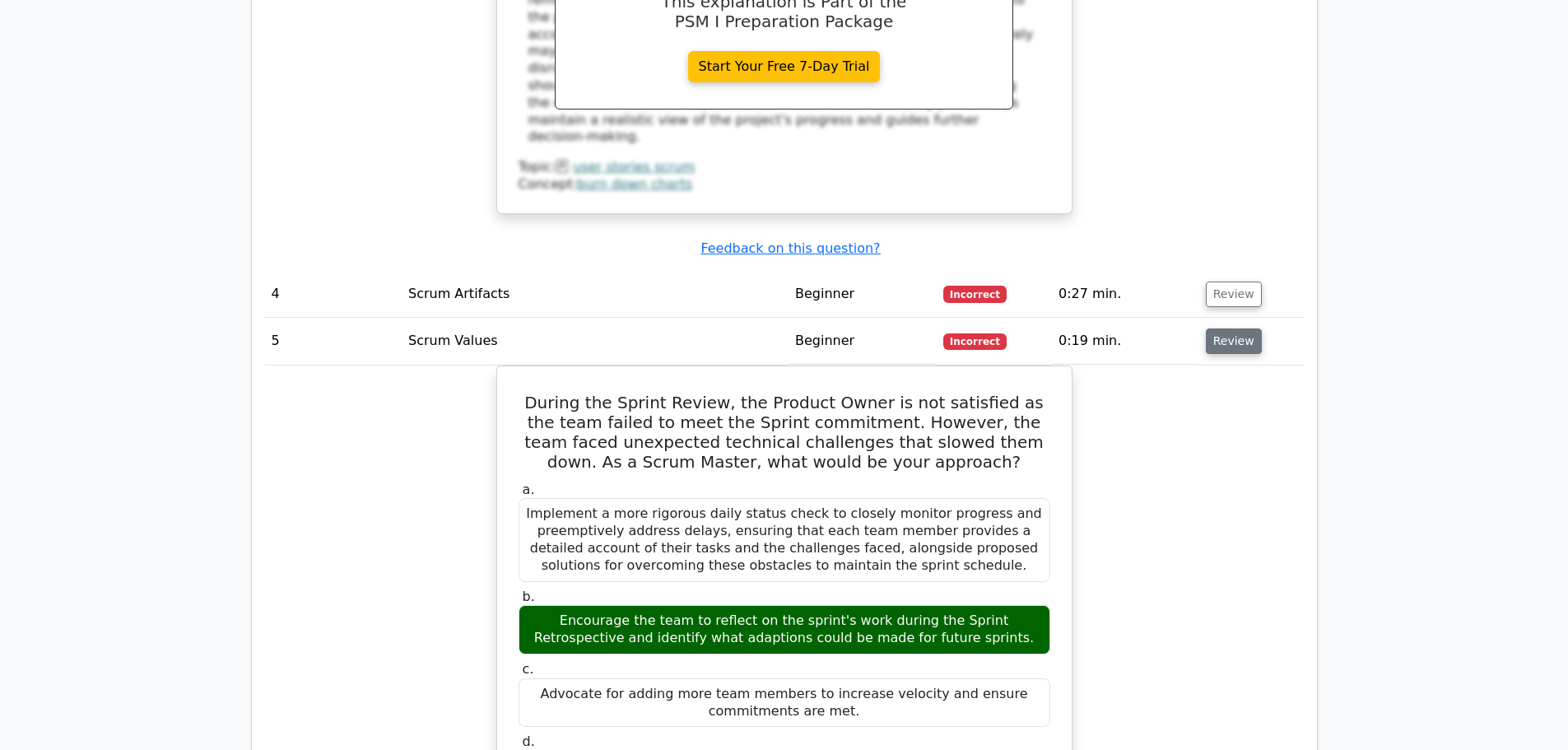
click at [1237, 328] on button "Review" at bounding box center [1234, 341] width 56 height 26
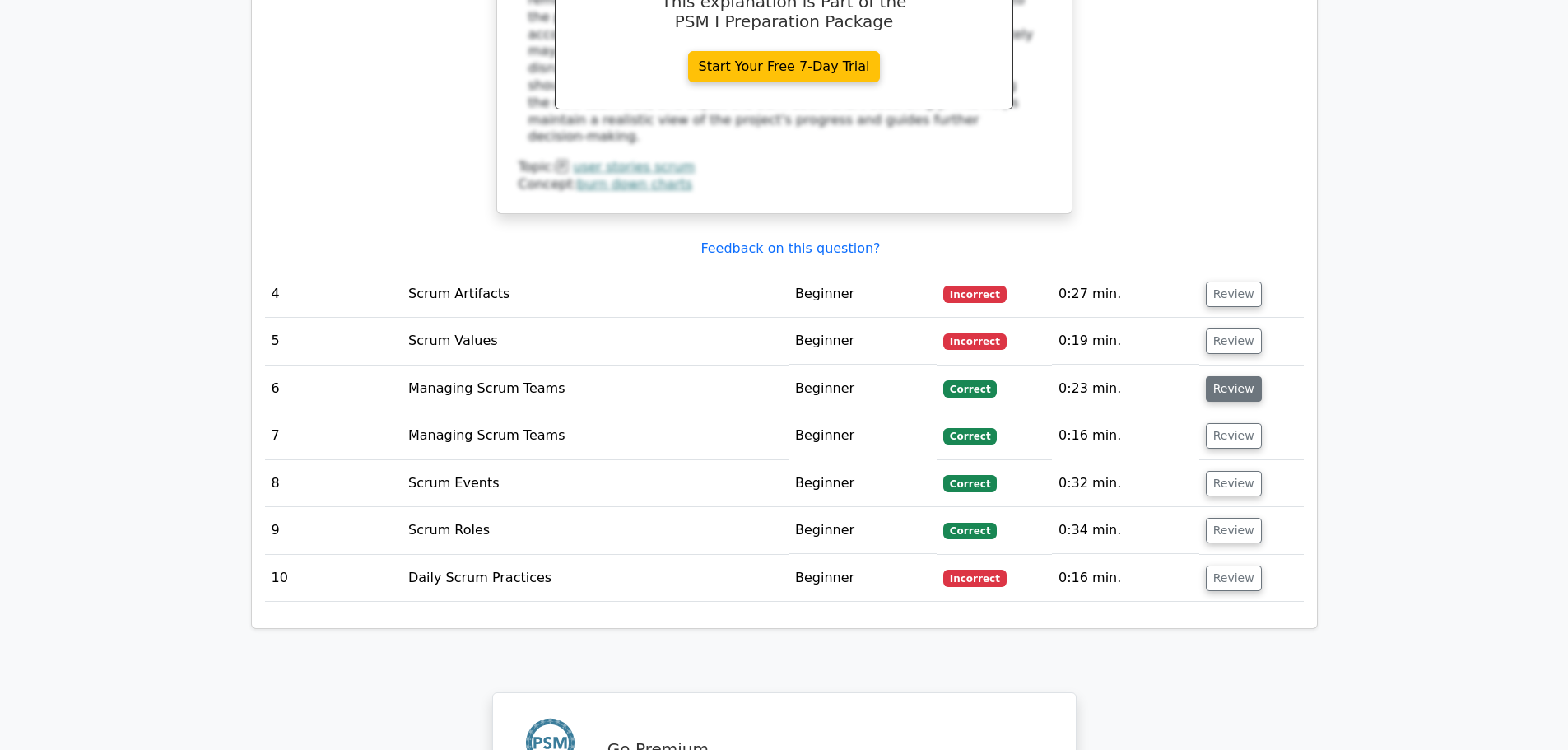
click at [1230, 377] on button "Review" at bounding box center [1234, 390] width 56 height 26
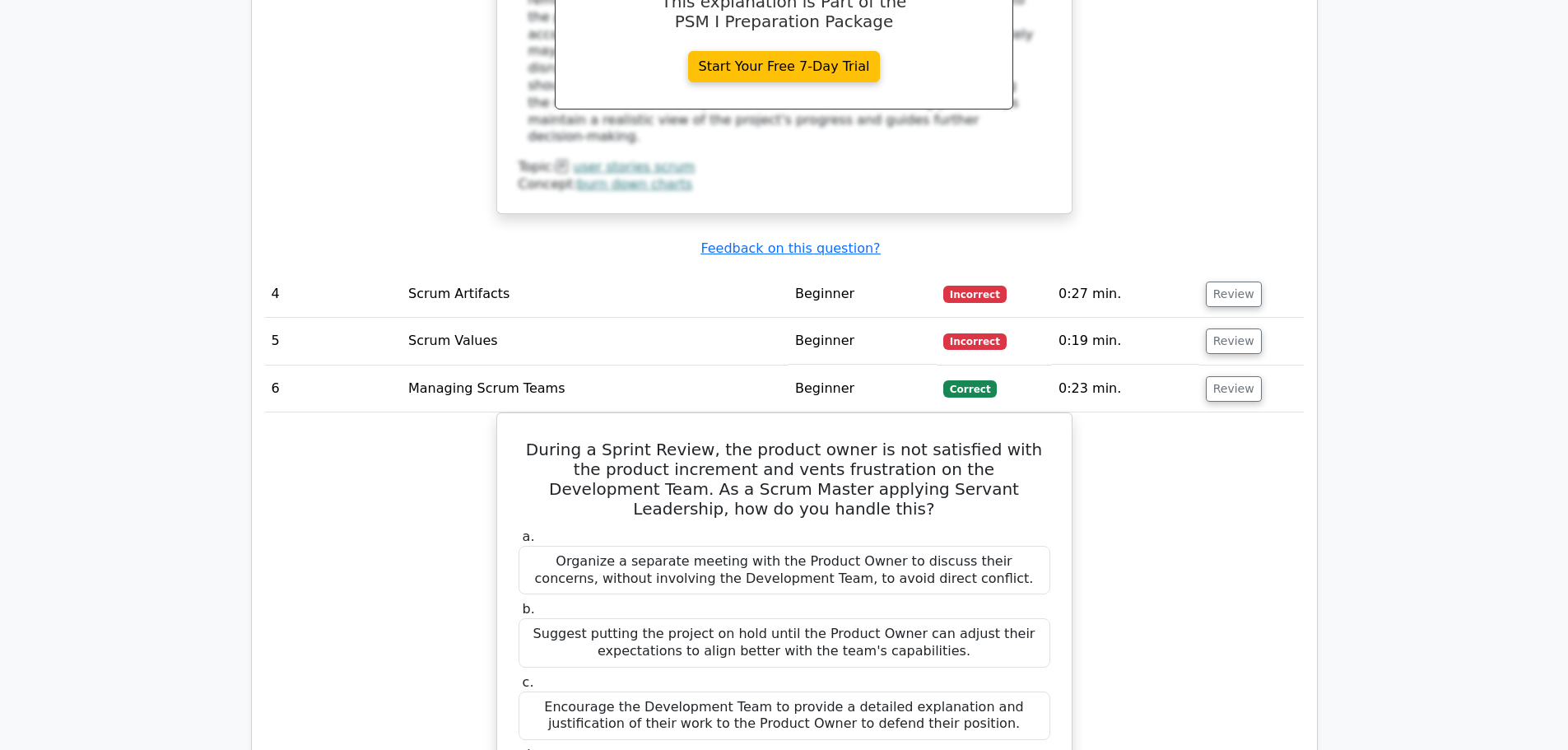
scroll to position [3789, 0]
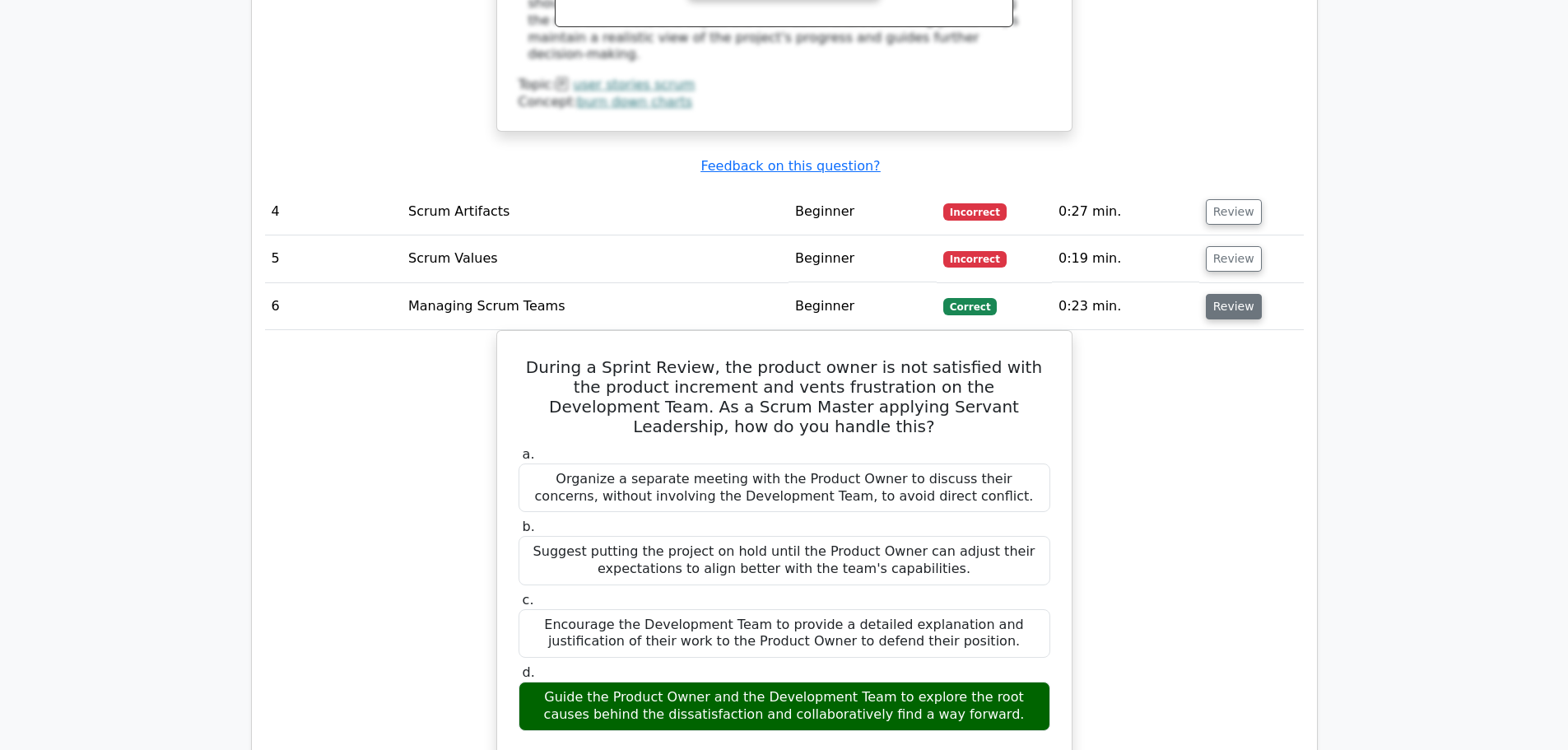
click at [1242, 294] on button "Review" at bounding box center [1234, 307] width 56 height 26
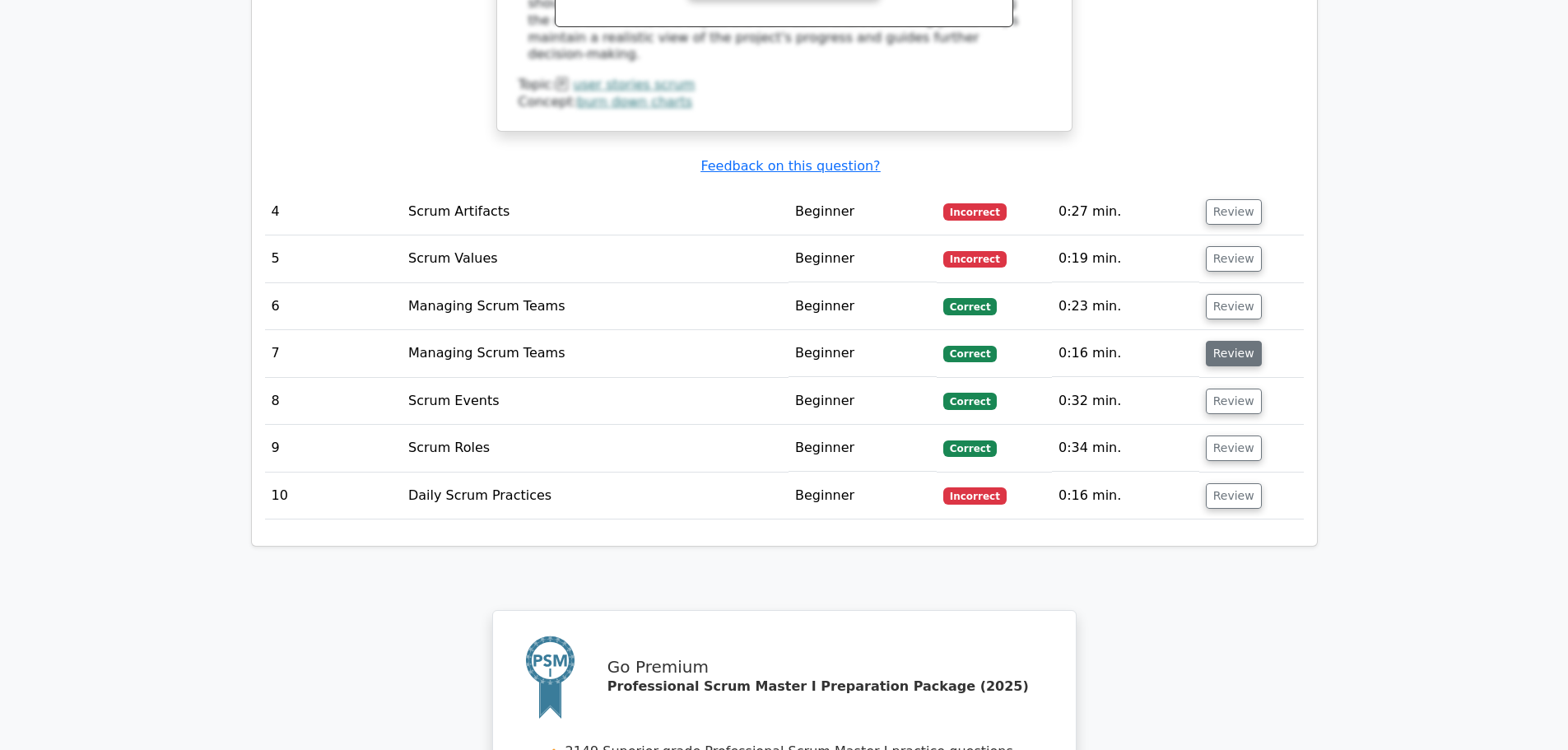
click at [1247, 341] on button "Review" at bounding box center [1234, 354] width 56 height 26
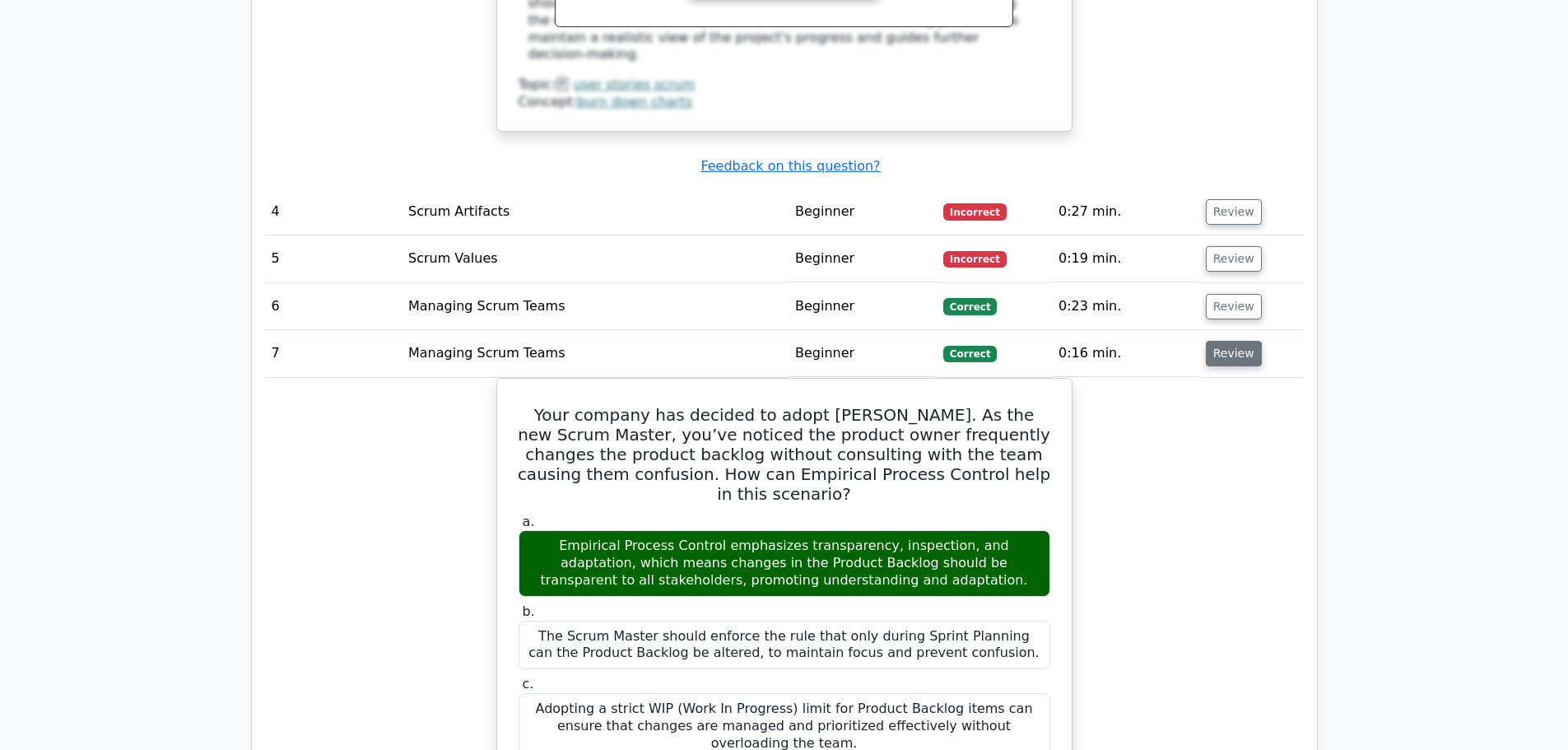
click at [1219, 341] on button "Review" at bounding box center [1234, 354] width 56 height 26
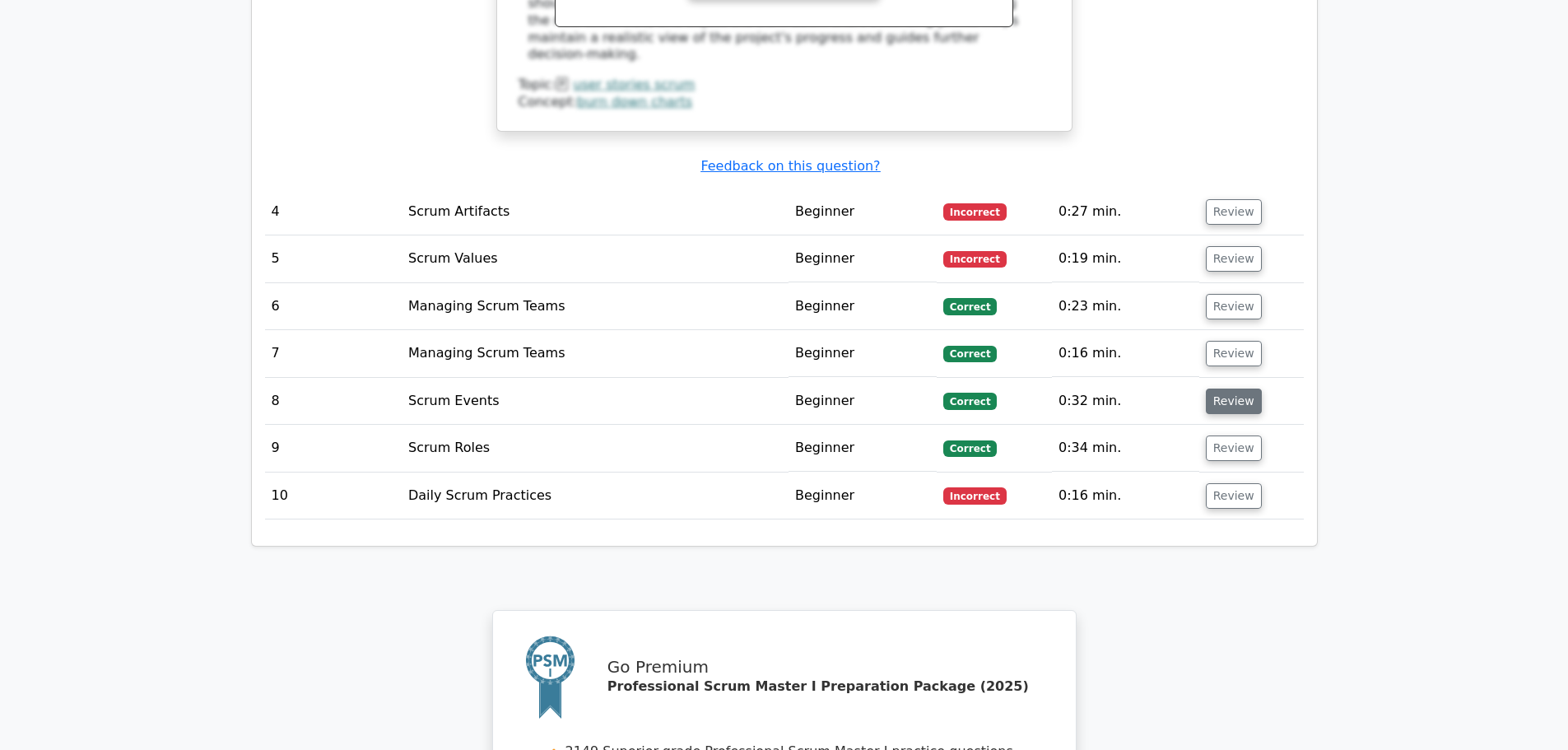
click at [1232, 389] on button "Review" at bounding box center [1234, 402] width 56 height 26
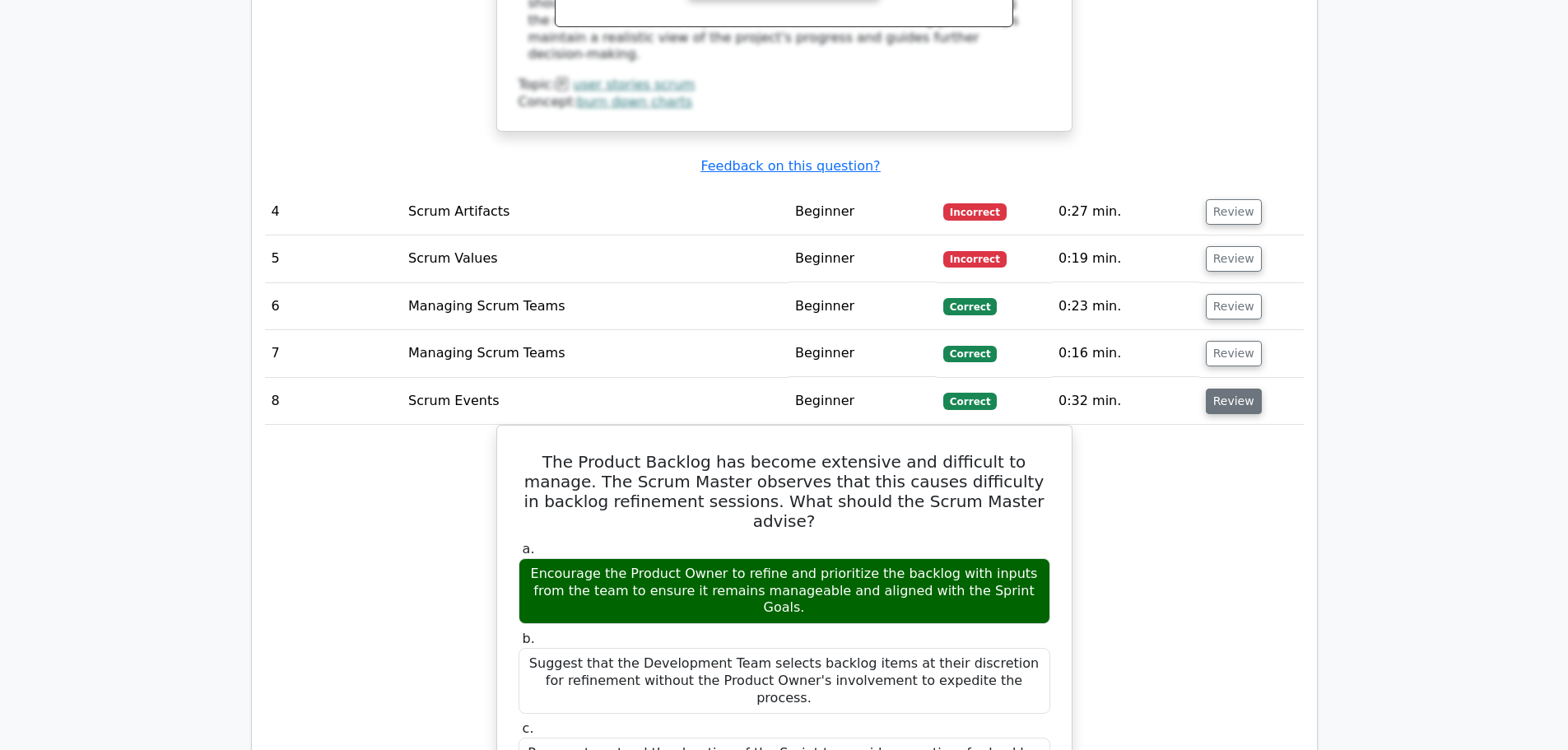
click at [1232, 389] on button "Review" at bounding box center [1234, 402] width 56 height 26
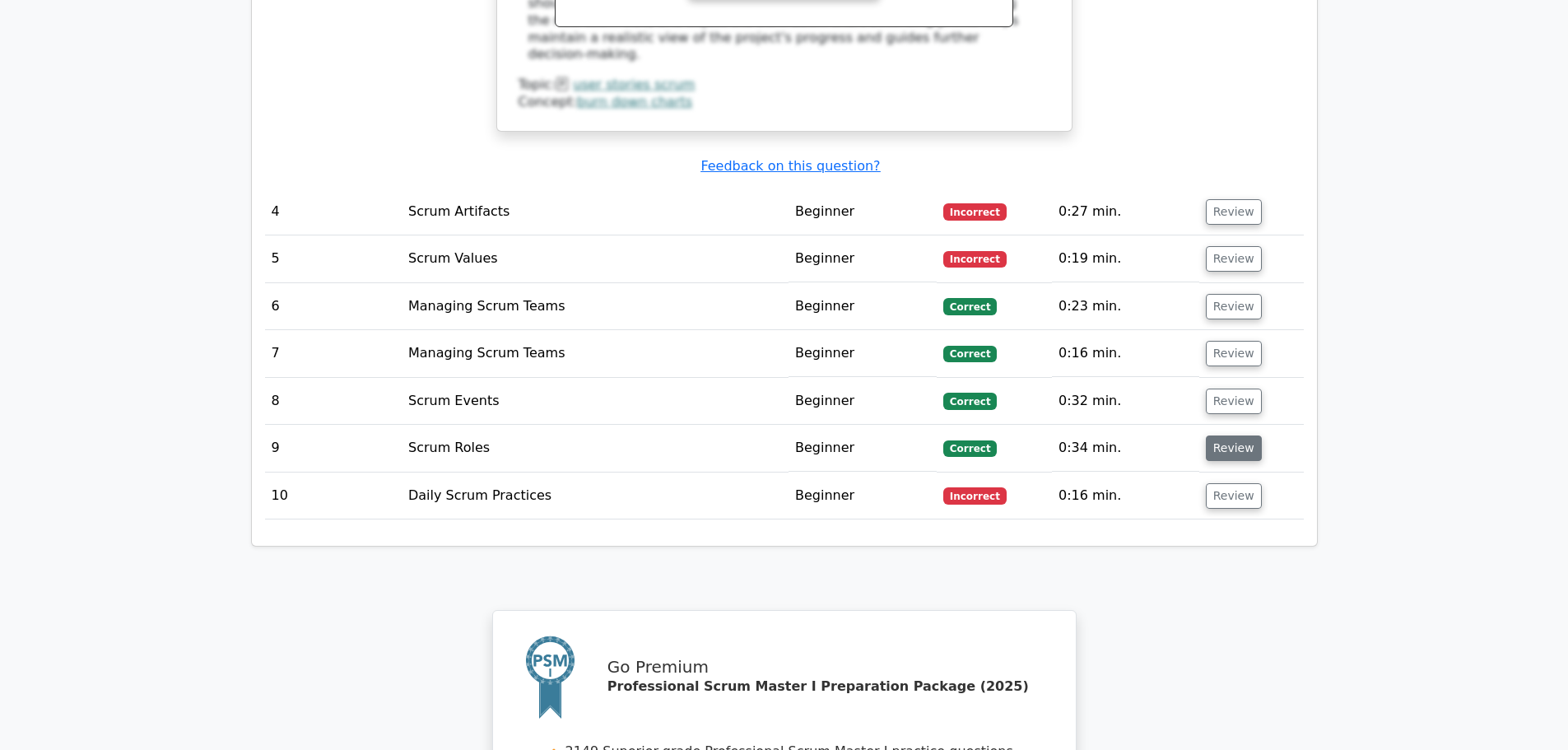
click at [1229, 436] on button "Review" at bounding box center [1234, 448] width 56 height 26
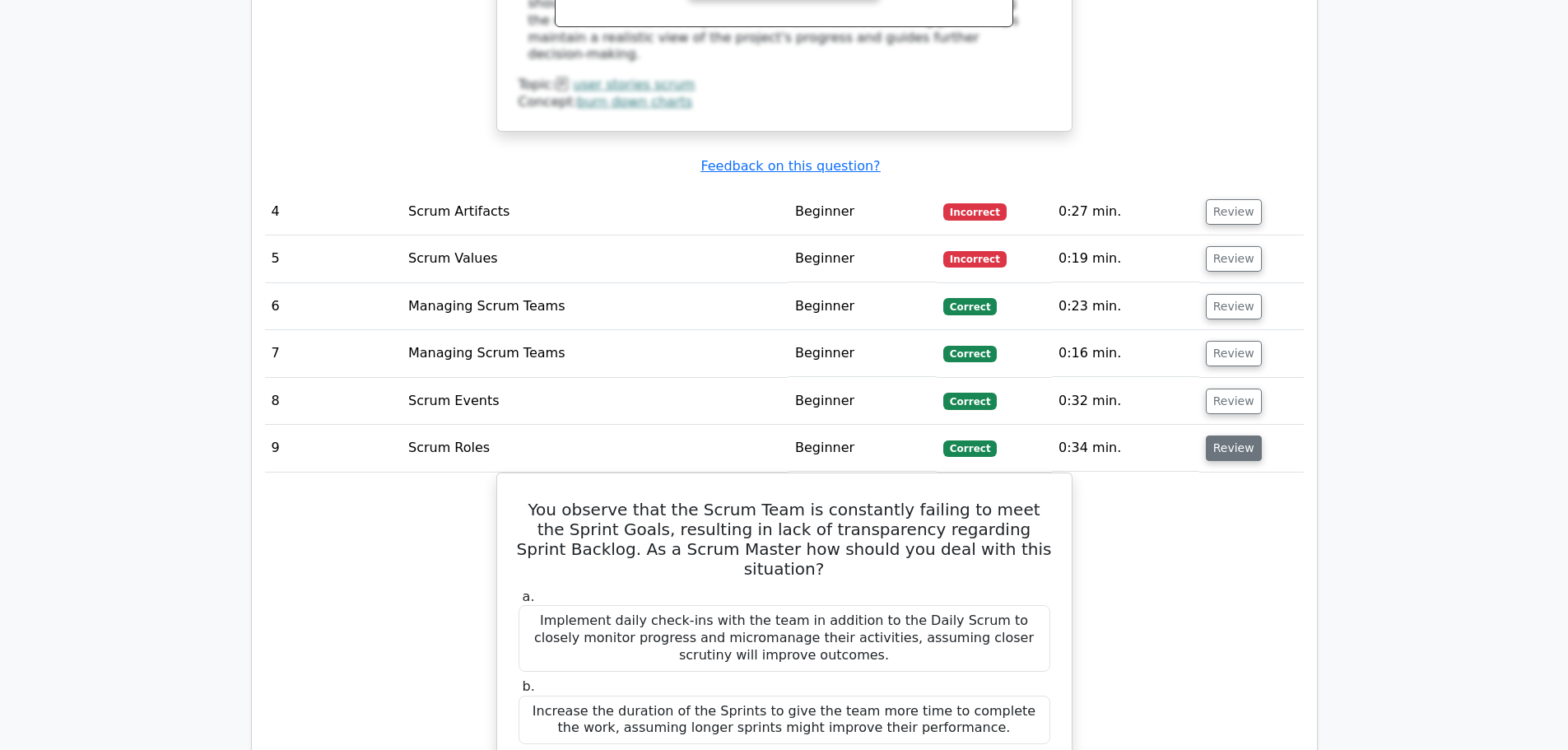
click at [1225, 436] on button "Review" at bounding box center [1234, 448] width 56 height 26
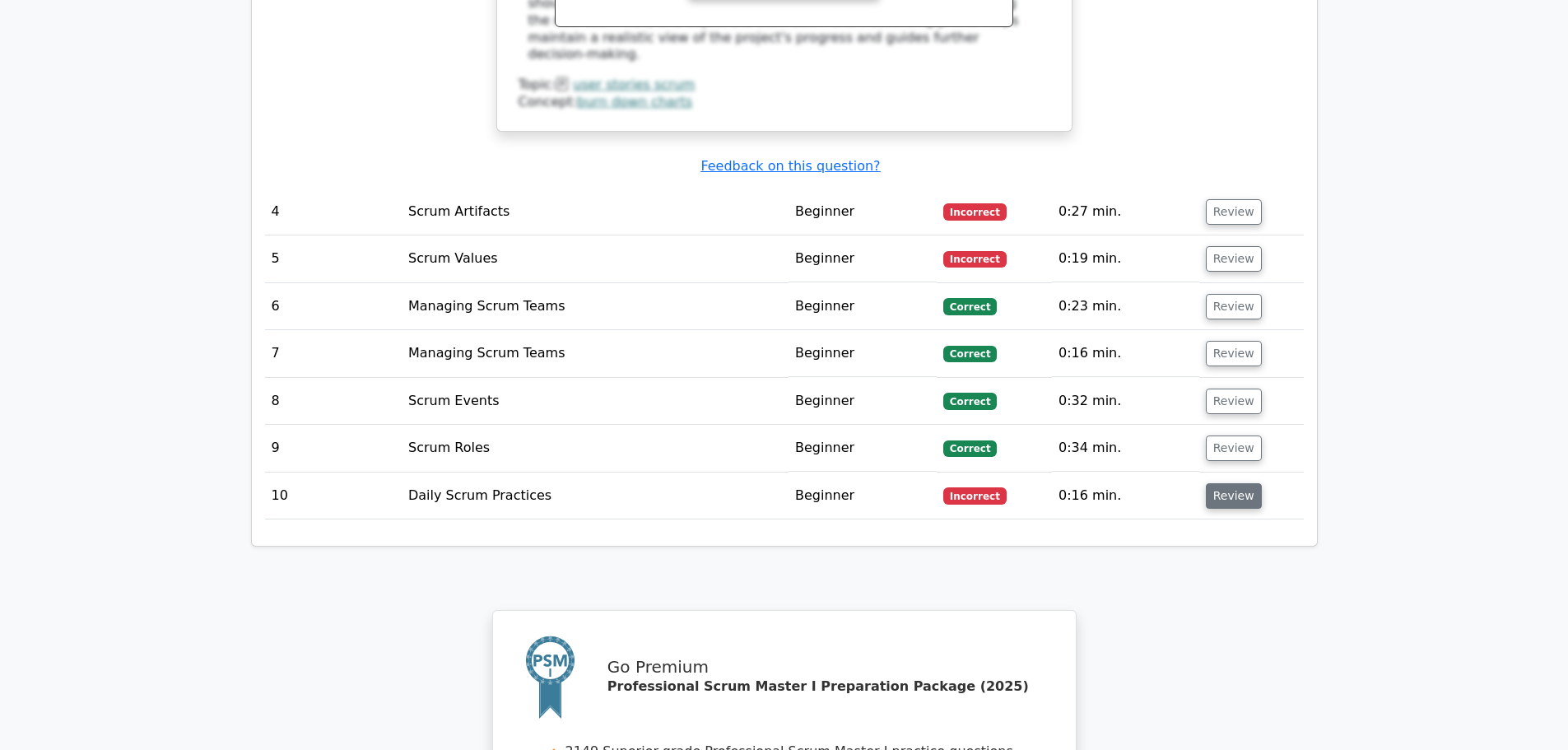
click at [1228, 483] on button "Review" at bounding box center [1234, 496] width 56 height 26
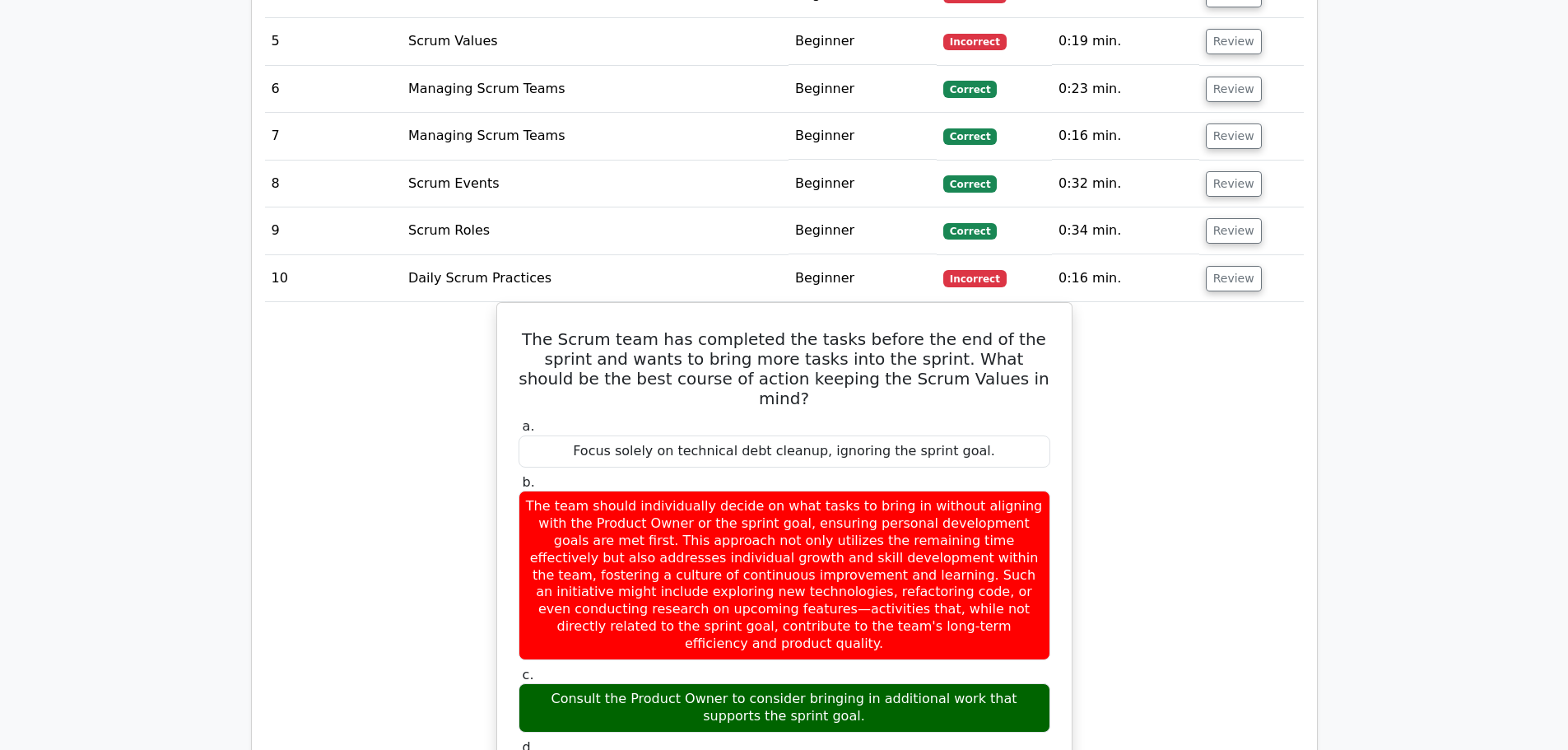
scroll to position [3789, 0]
